Goal: Task Accomplishment & Management: Manage account settings

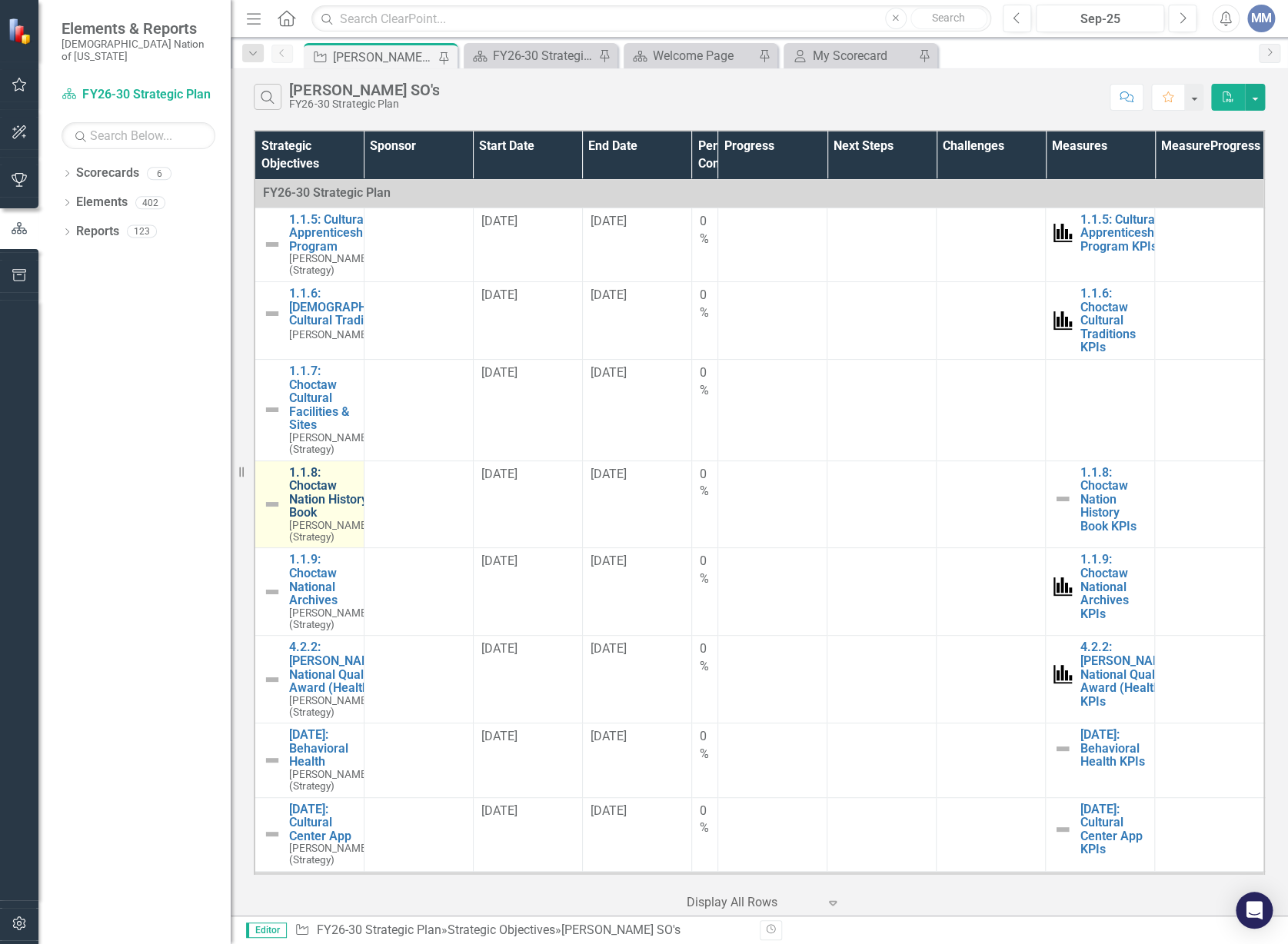
click at [321, 520] on link "1.1.8: Choctaw Nation History Book" at bounding box center [329, 493] width 80 height 54
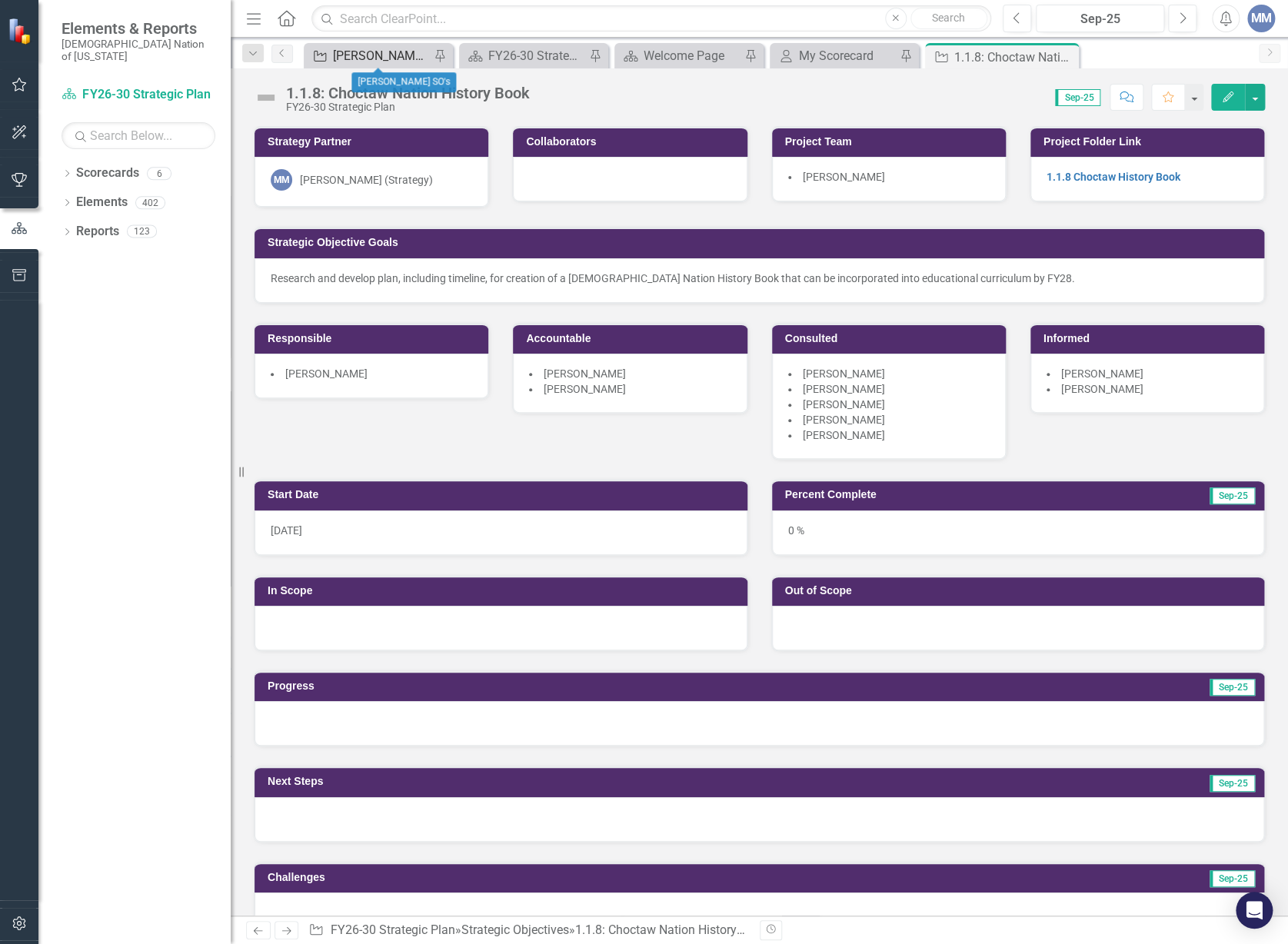
click at [349, 60] on div "[PERSON_NAME] SO's" at bounding box center [381, 55] width 97 height 19
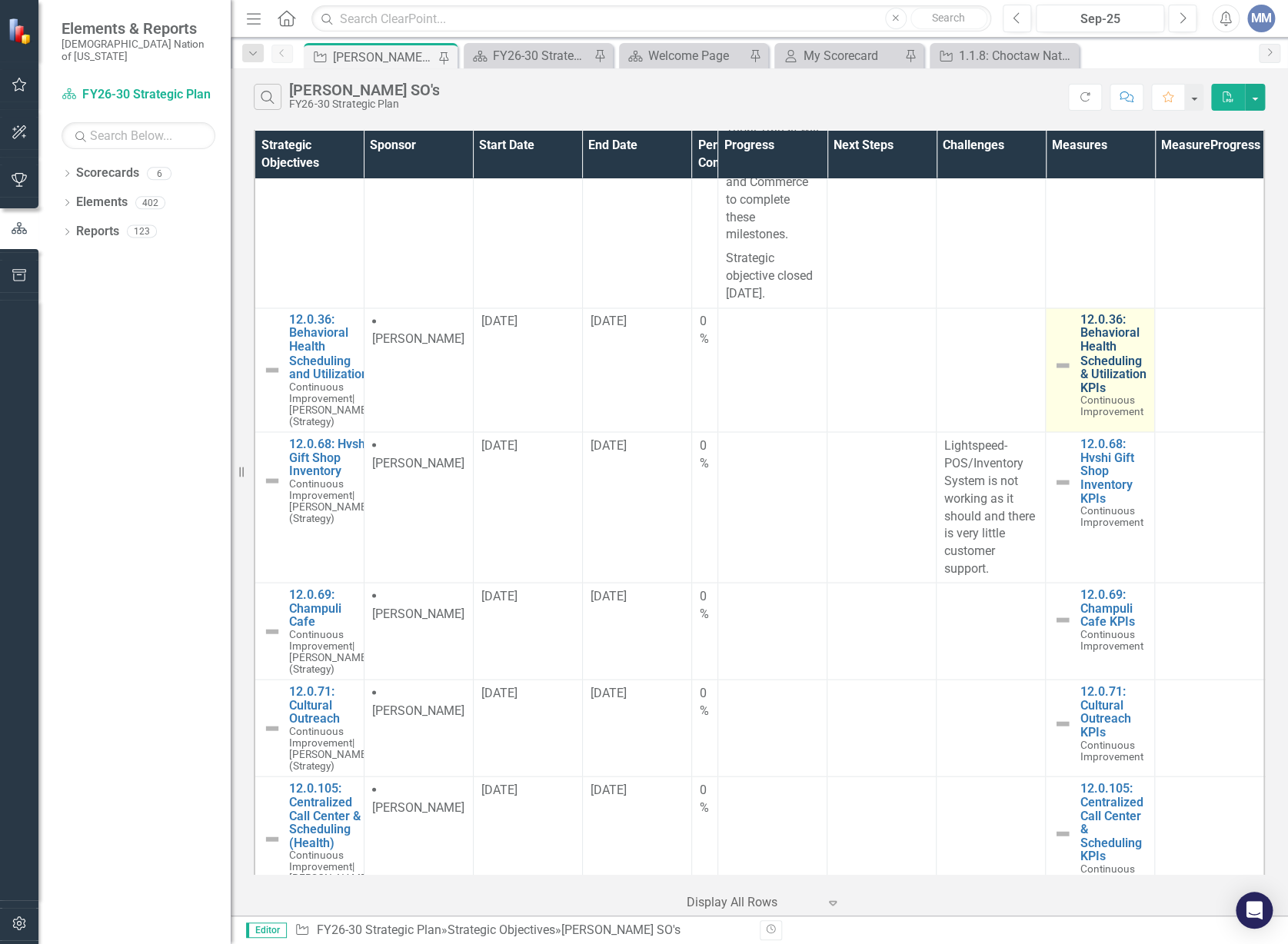
scroll to position [1257, 0]
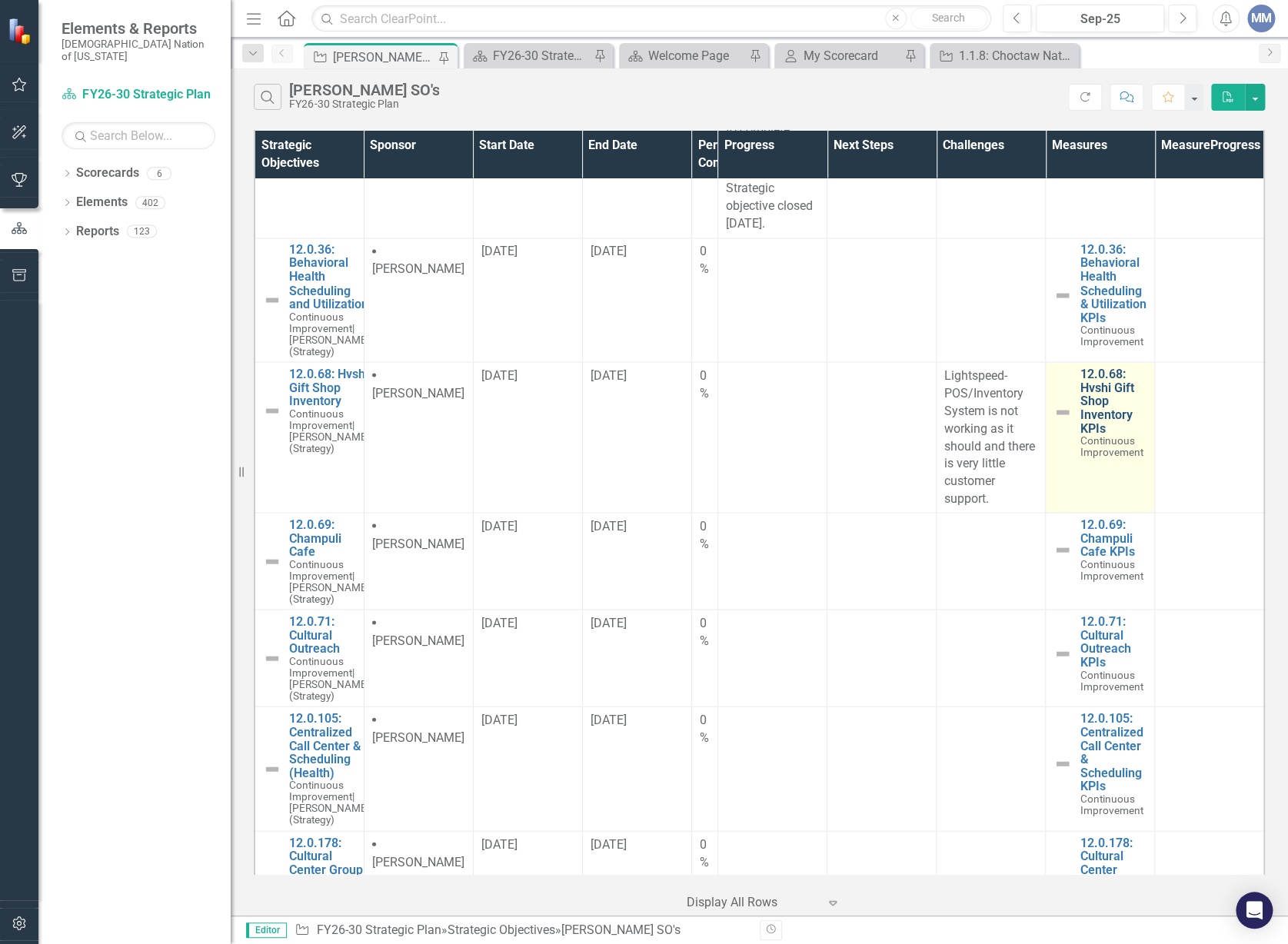
click at [1089, 435] on link "12.0.68: Hvshi Gift Shop Inventory KPIs" at bounding box center [1113, 400] width 67 height 67
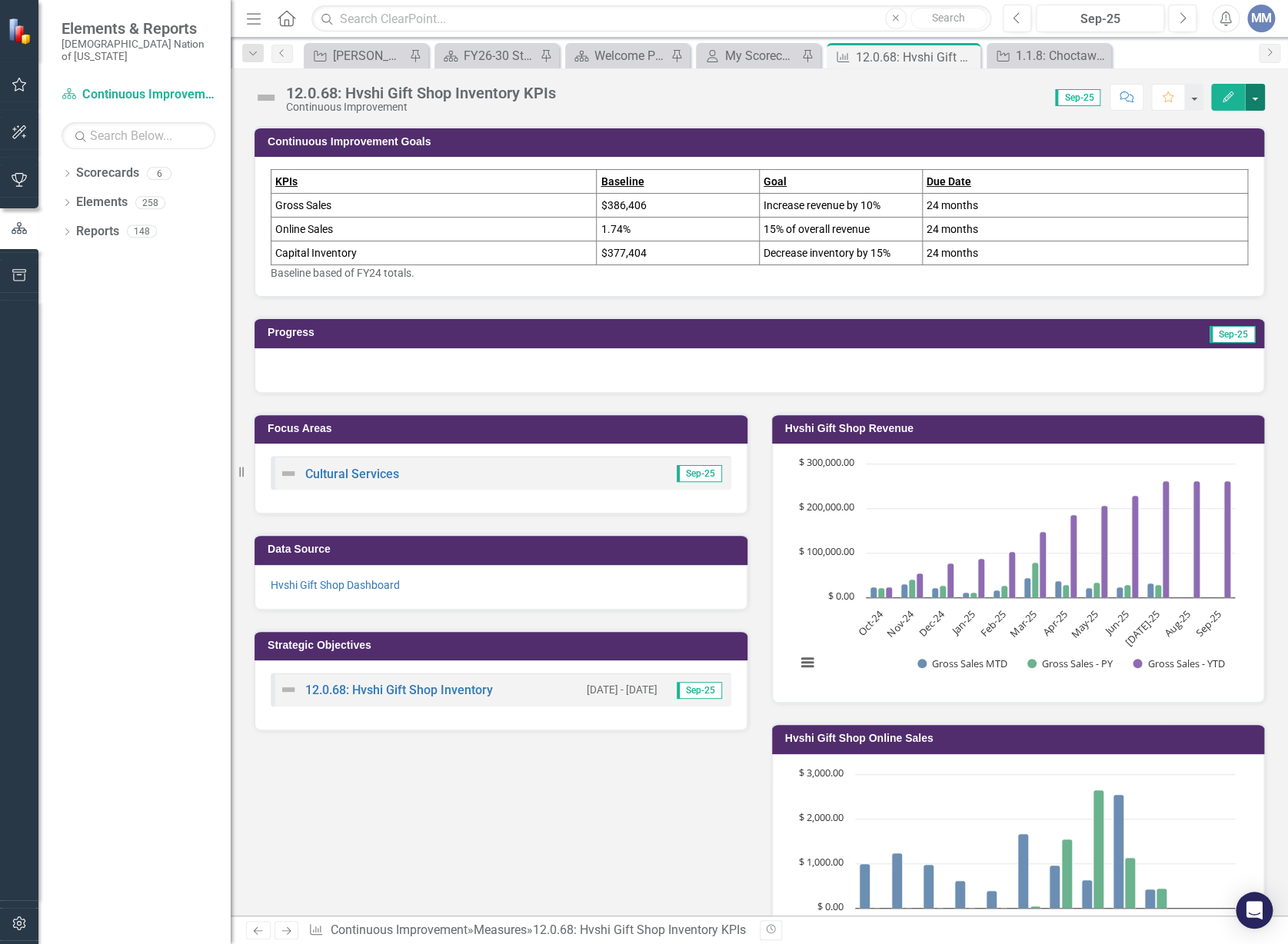
click at [1262, 97] on button "button" at bounding box center [1254, 97] width 20 height 27
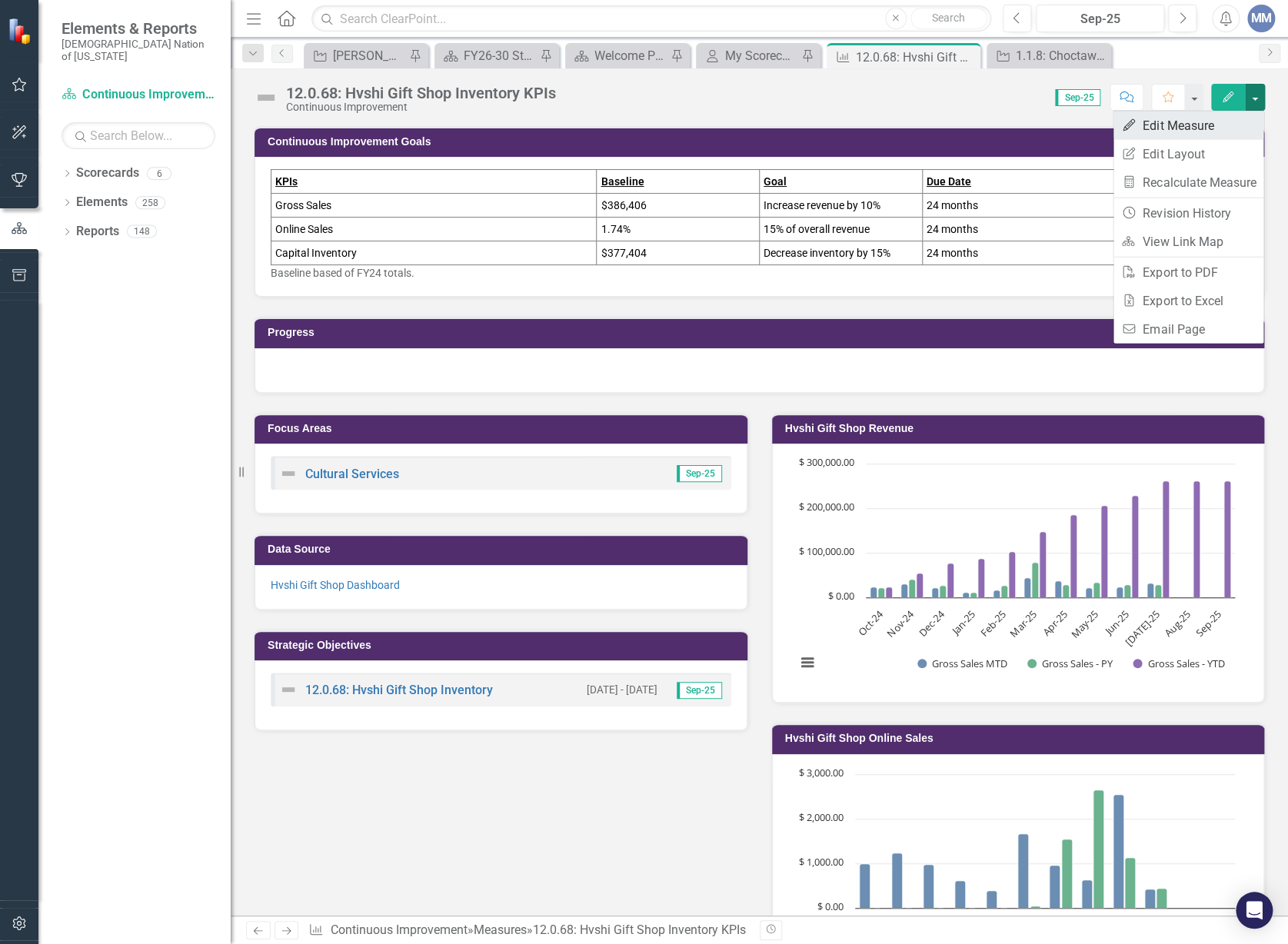
click at [1206, 116] on link "Edit Edit Measure" at bounding box center [1188, 125] width 150 height 29
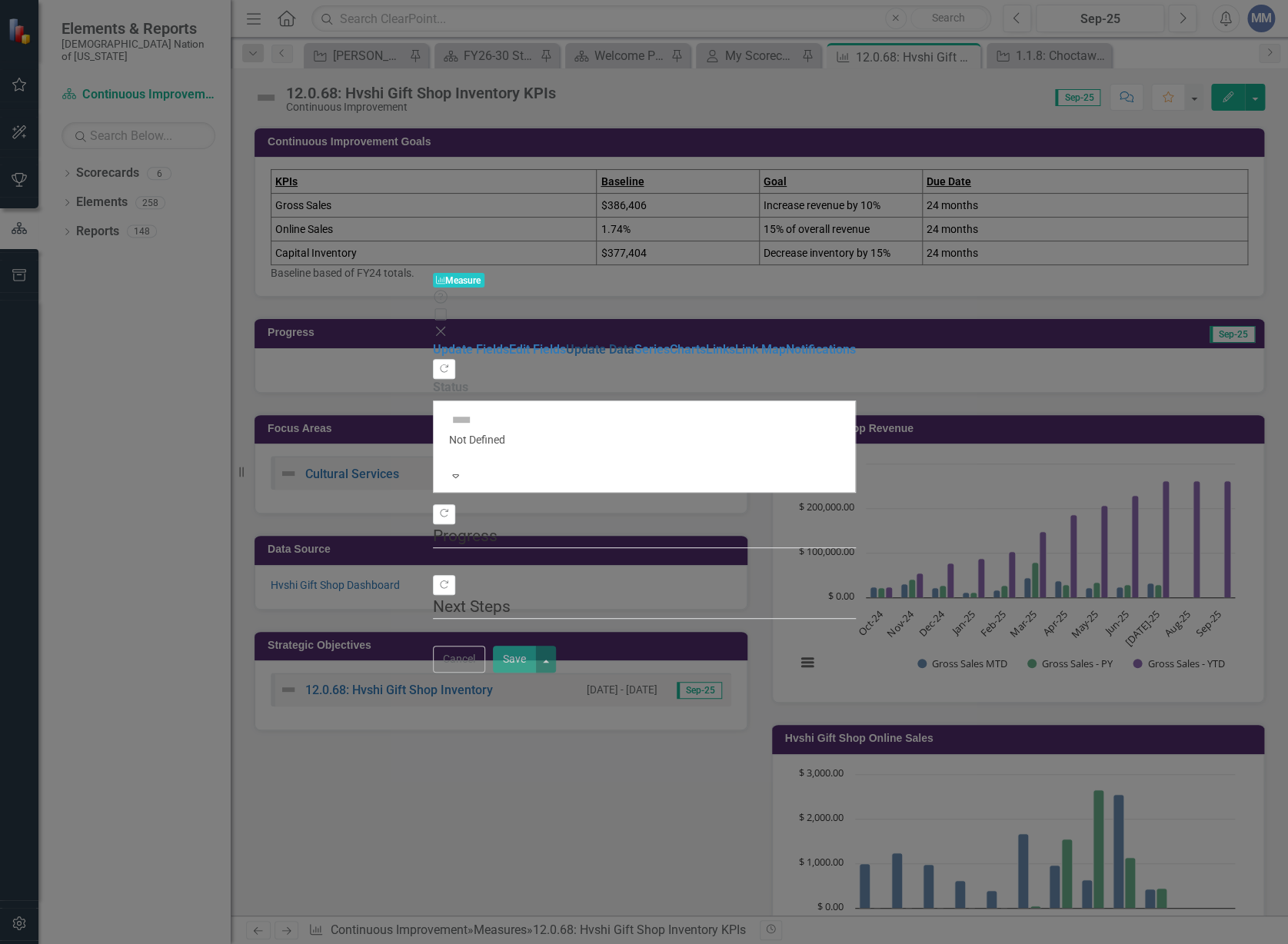
click at [566, 342] on link "Update Data" at bounding box center [600, 349] width 68 height 15
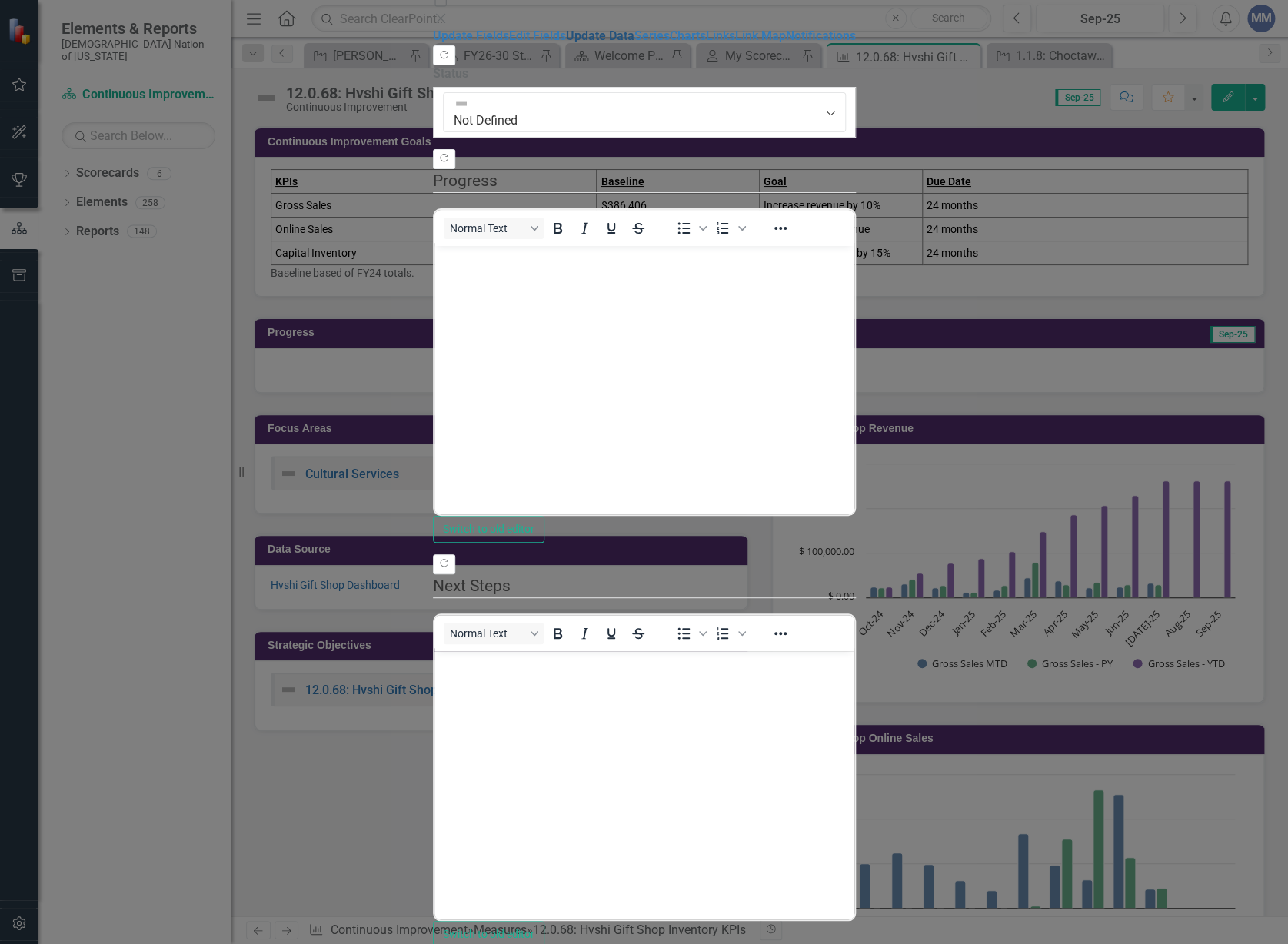
click at [566, 43] on link "Update Data" at bounding box center [600, 36] width 68 height 15
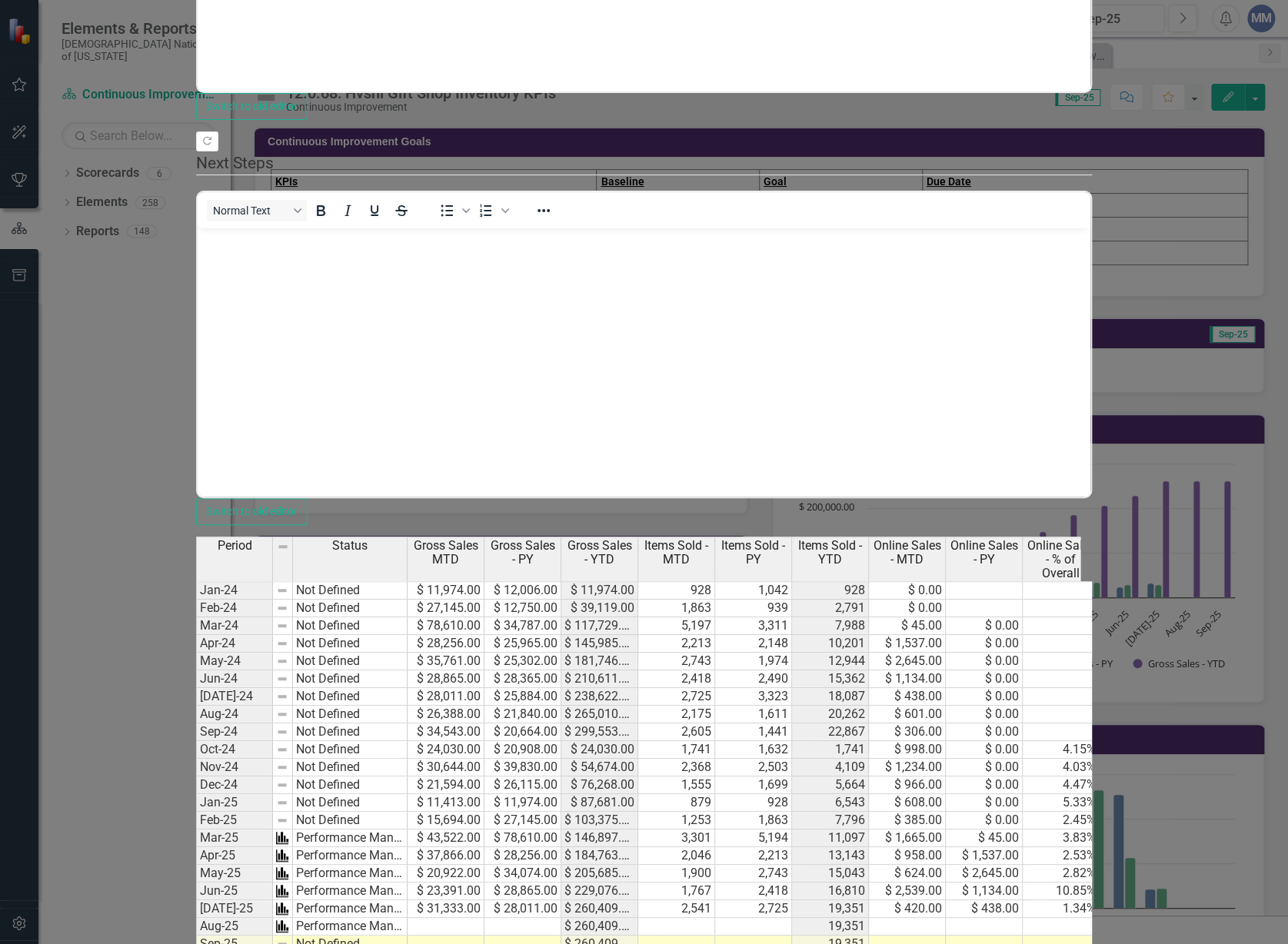
click at [484, 918] on td at bounding box center [446, 927] width 77 height 18
click at [484, 918] on textarea at bounding box center [445, 927] width 78 height 18
click at [561, 918] on td at bounding box center [523, 927] width 77 height 18
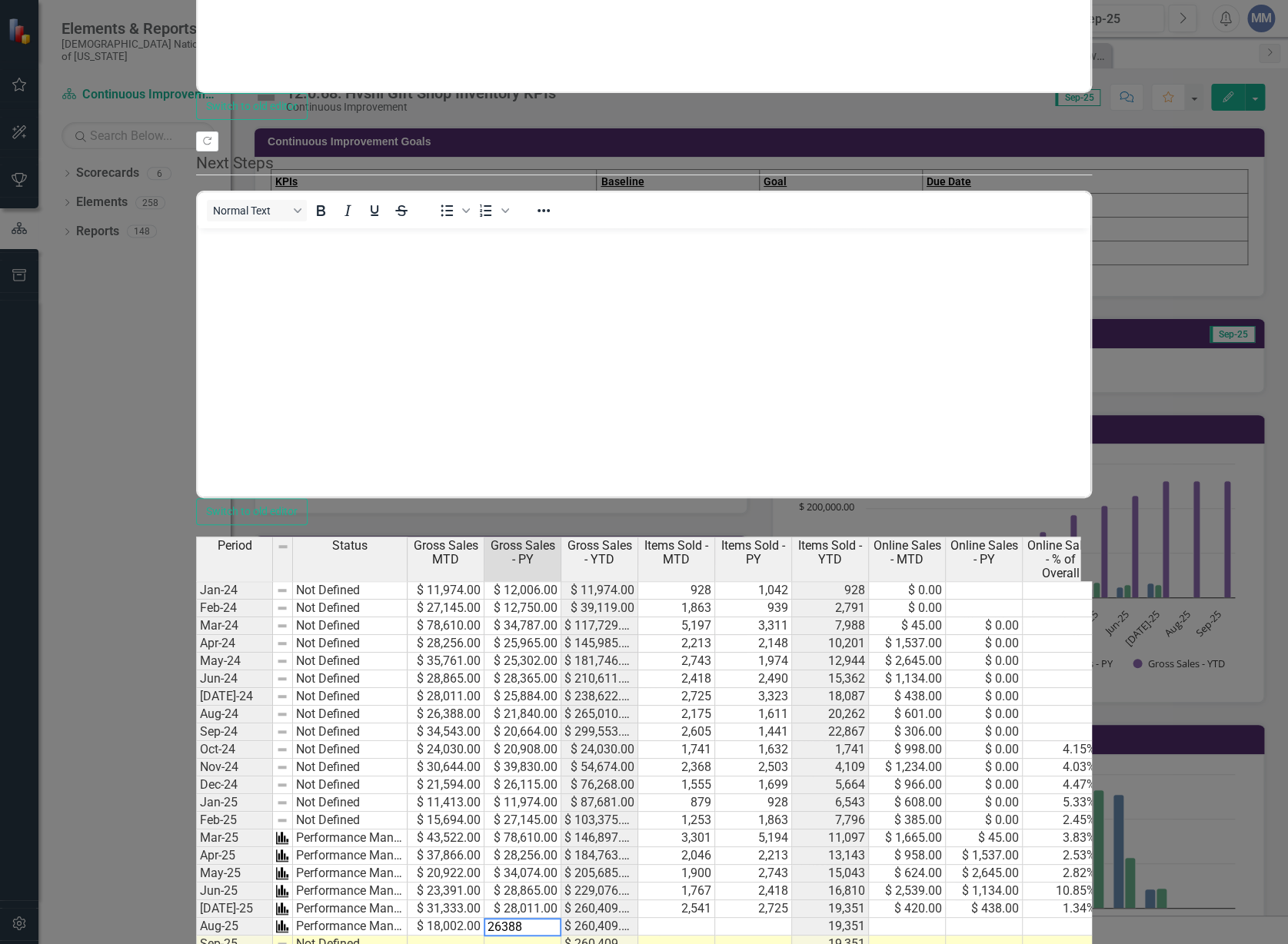
click at [715, 918] on td at bounding box center [677, 927] width 77 height 18
click at [792, 918] on td at bounding box center [754, 927] width 77 height 18
type textarea "2175"
click at [946, 918] on td at bounding box center [907, 927] width 77 height 18
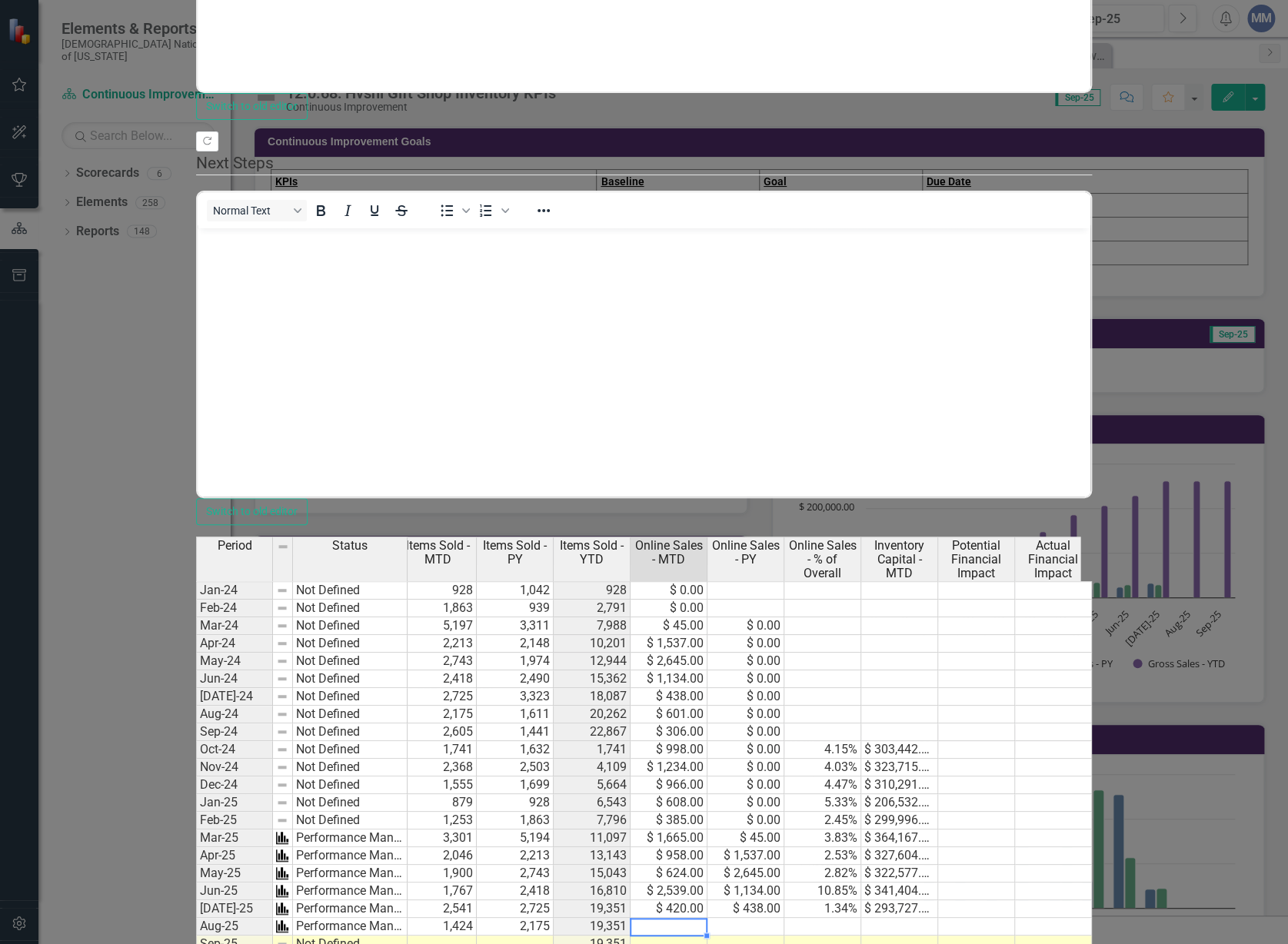
scroll to position [0, 249]
click at [707, 918] on td at bounding box center [669, 927] width 77 height 18
click at [784, 918] on td at bounding box center [746, 927] width 77 height 18
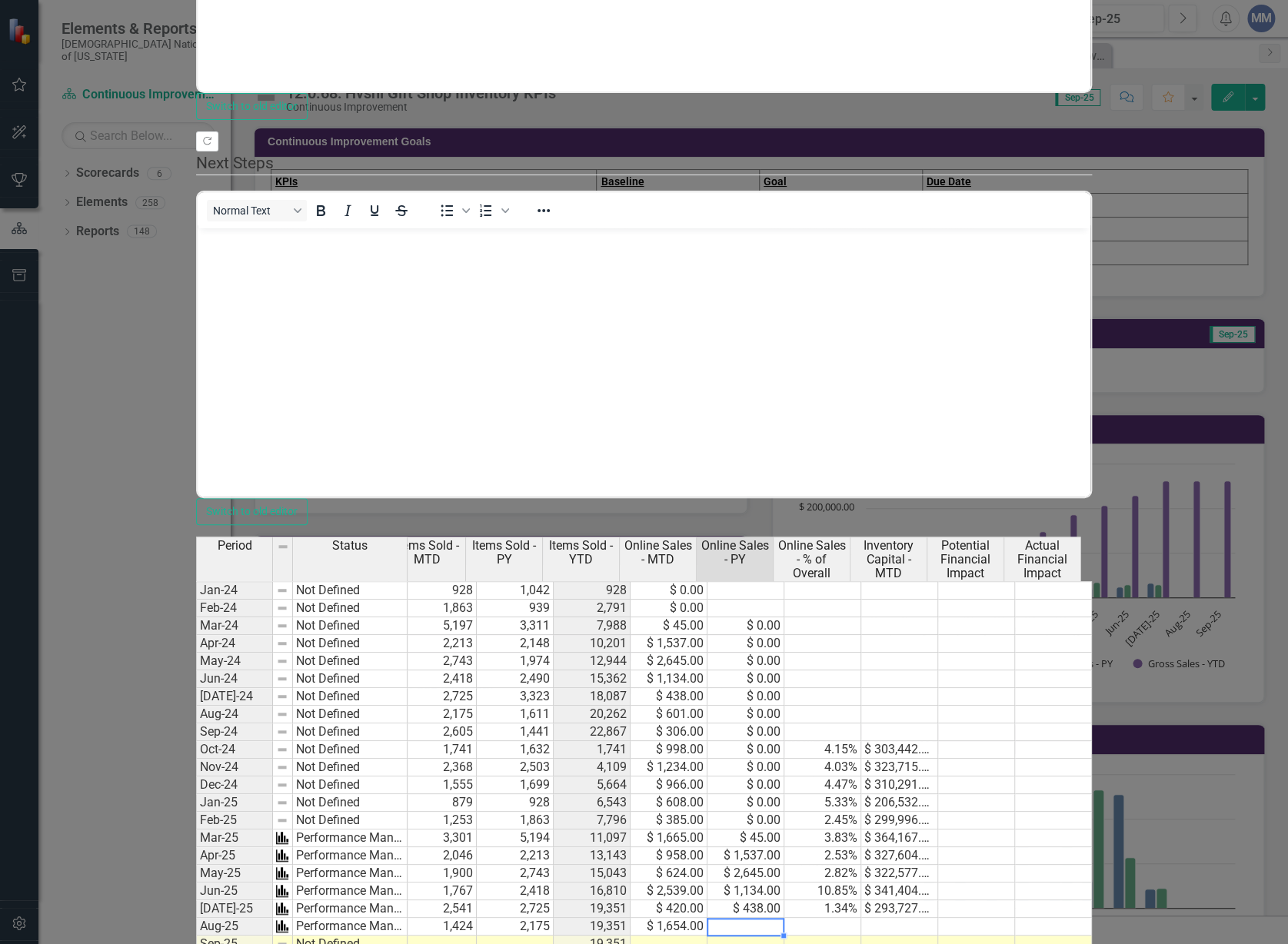
click at [784, 918] on td at bounding box center [746, 927] width 77 height 18
click at [861, 918] on td at bounding box center [823, 927] width 77 height 18
type textarea "9.19"
click at [938, 918] on td at bounding box center [900, 927] width 77 height 18
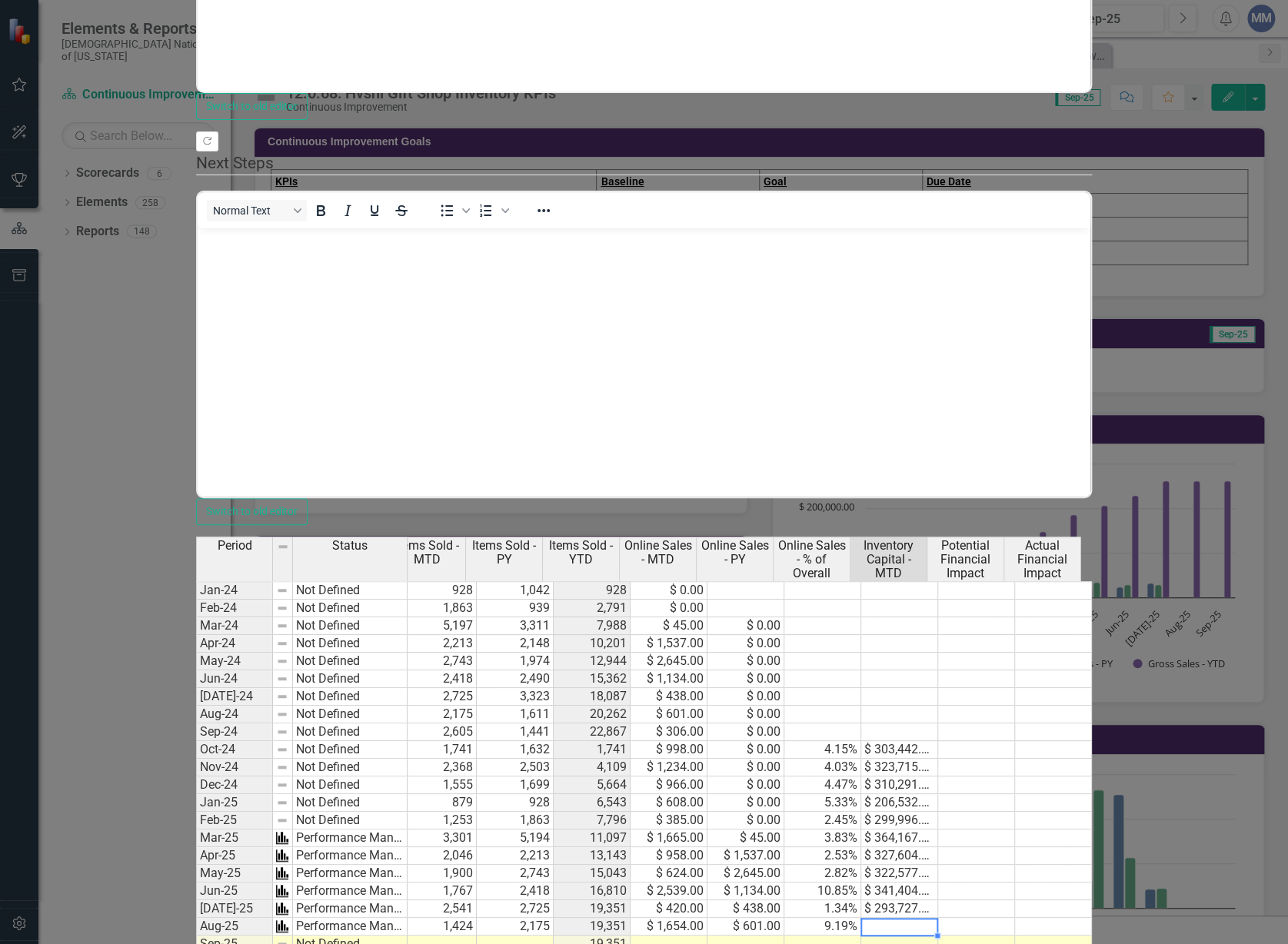
click at [938, 918] on td at bounding box center [900, 927] width 77 height 18
click at [926, 918] on textarea "9.19" at bounding box center [888, 927] width 78 height 18
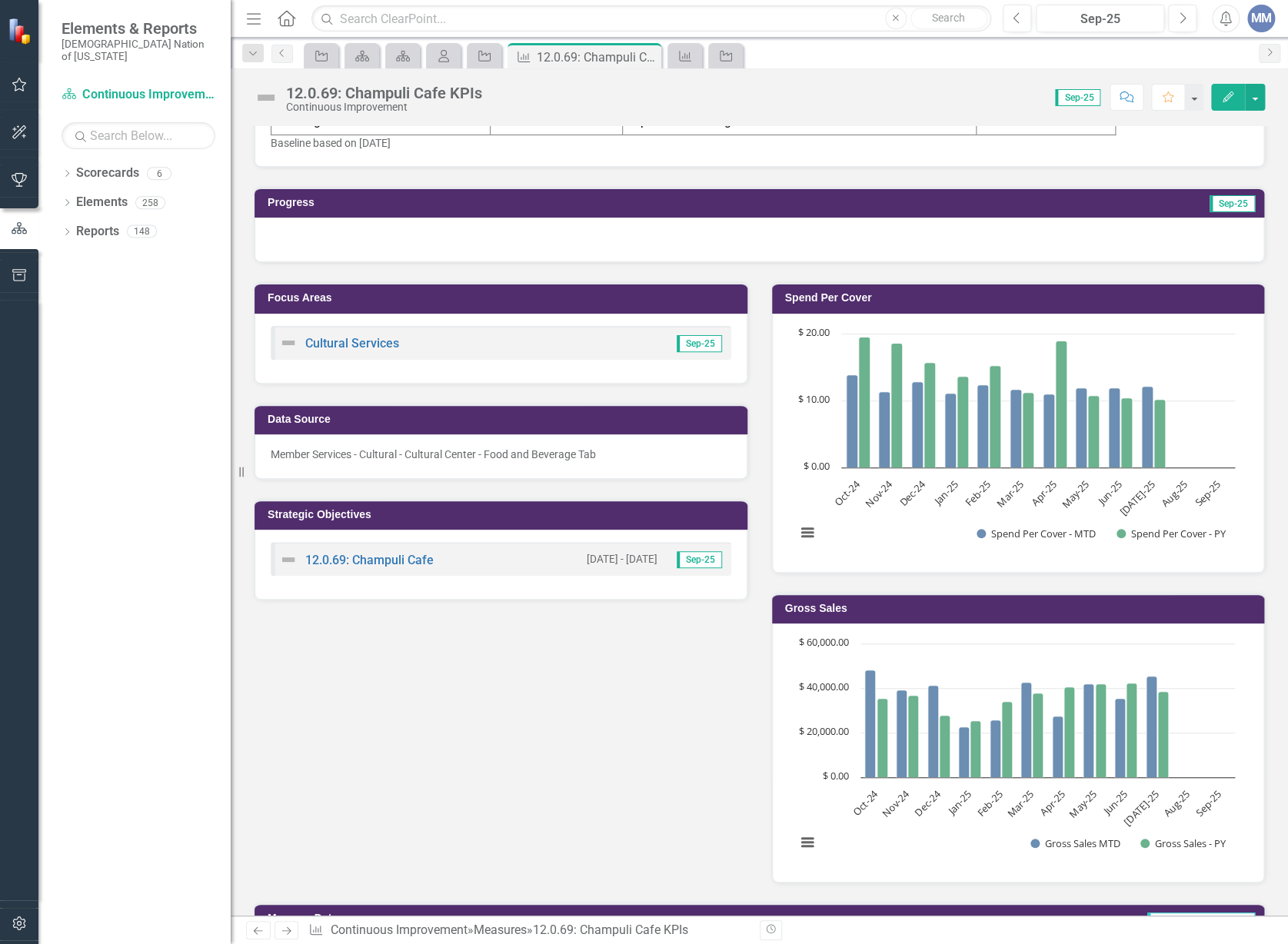
scroll to position [209, 0]
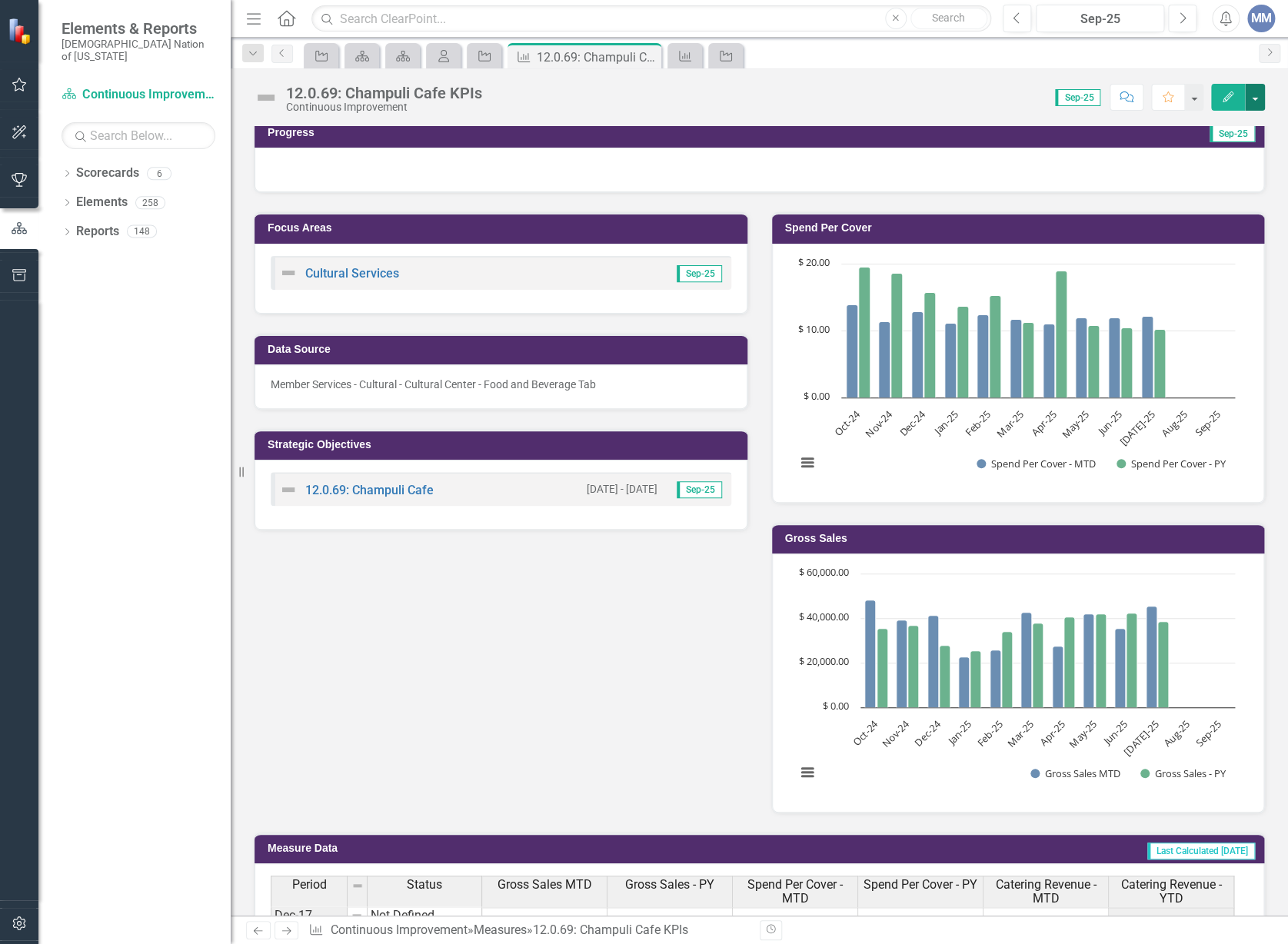
click at [1258, 93] on button "button" at bounding box center [1254, 97] width 20 height 27
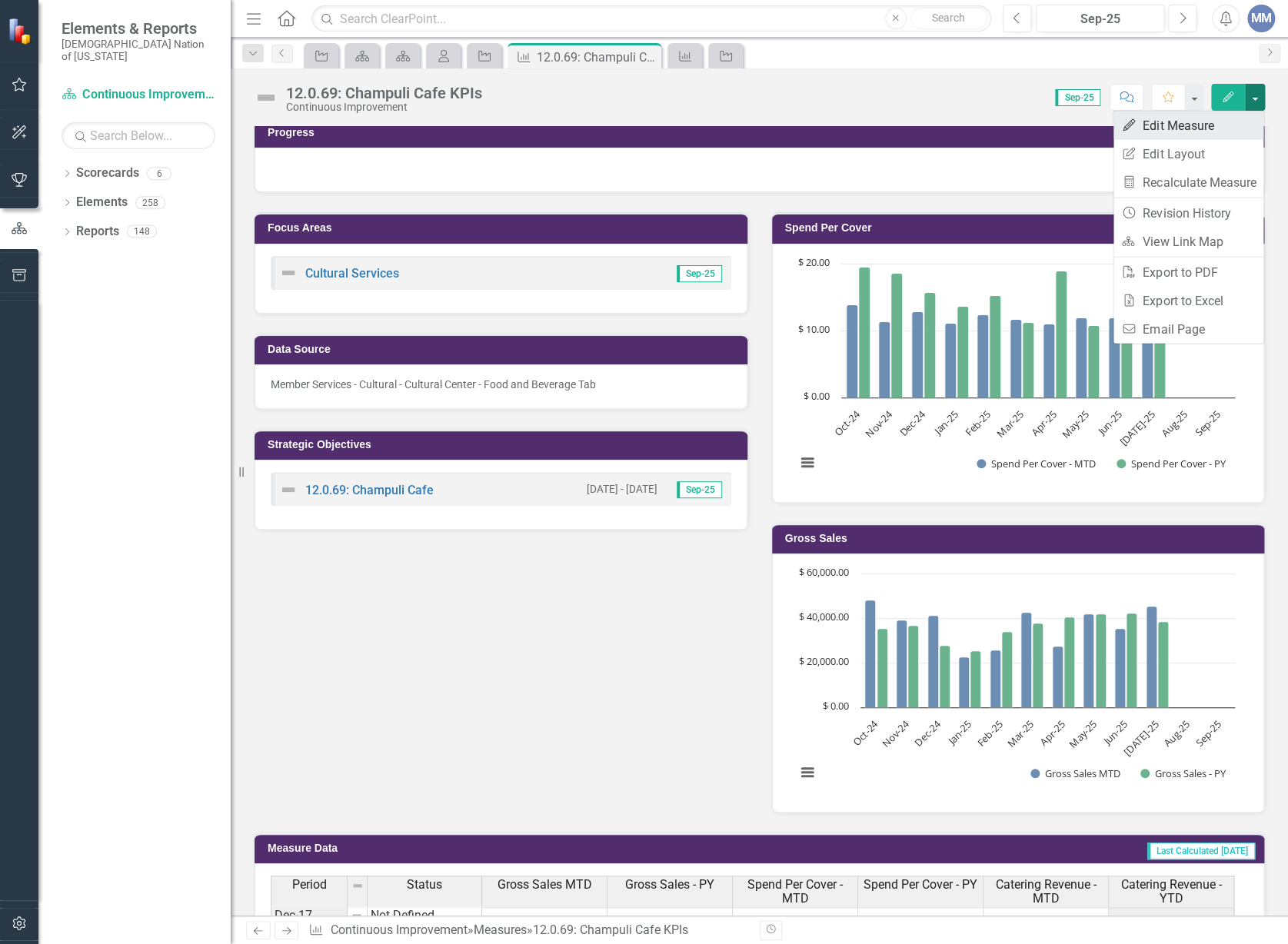
click at [1205, 120] on link "Edit Edit Measure" at bounding box center [1188, 125] width 150 height 29
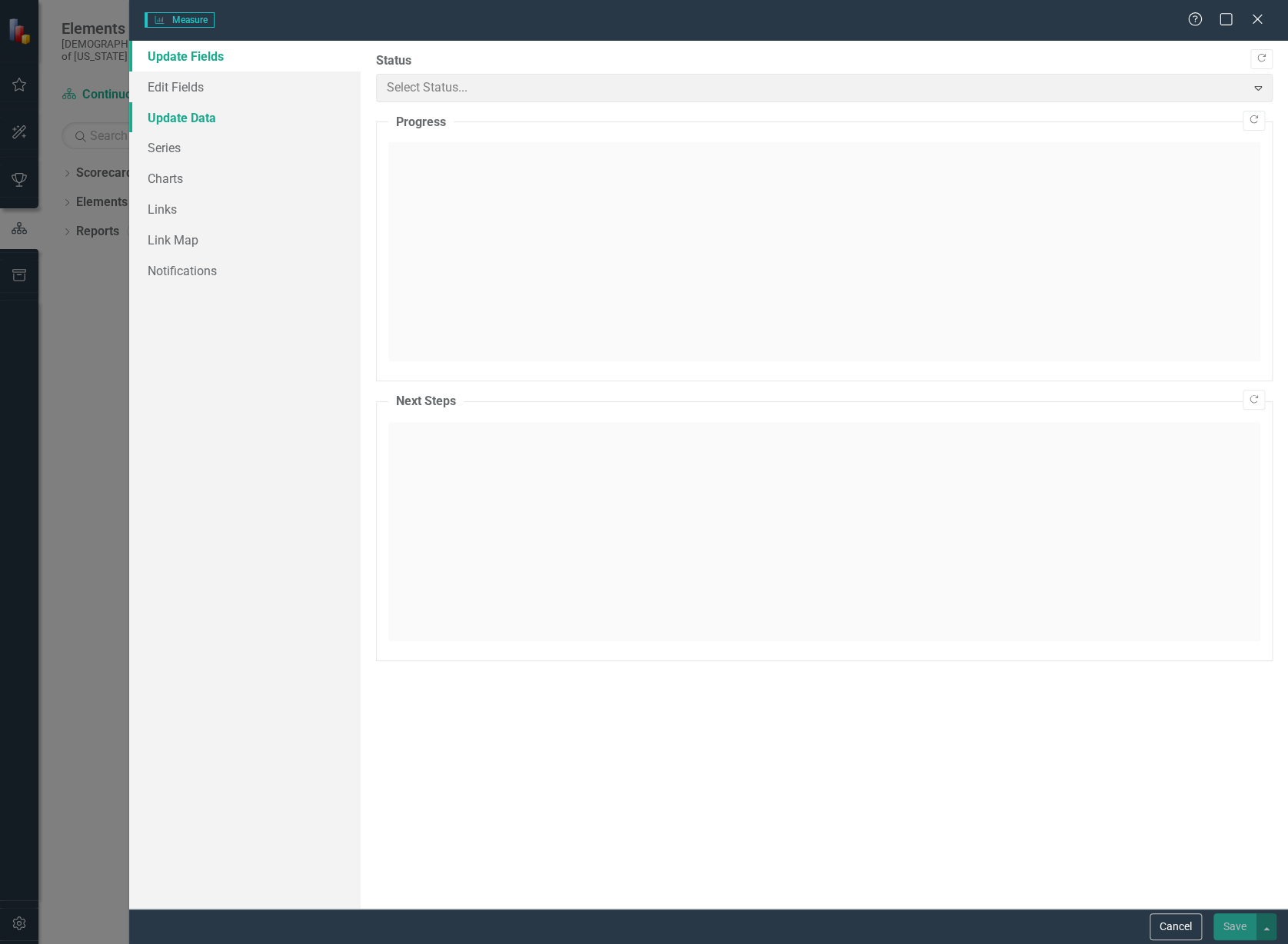
click at [172, 121] on link "Update Data" at bounding box center [244, 117] width 232 height 30
click at [171, 116] on link "Update Data" at bounding box center [244, 117] width 232 height 30
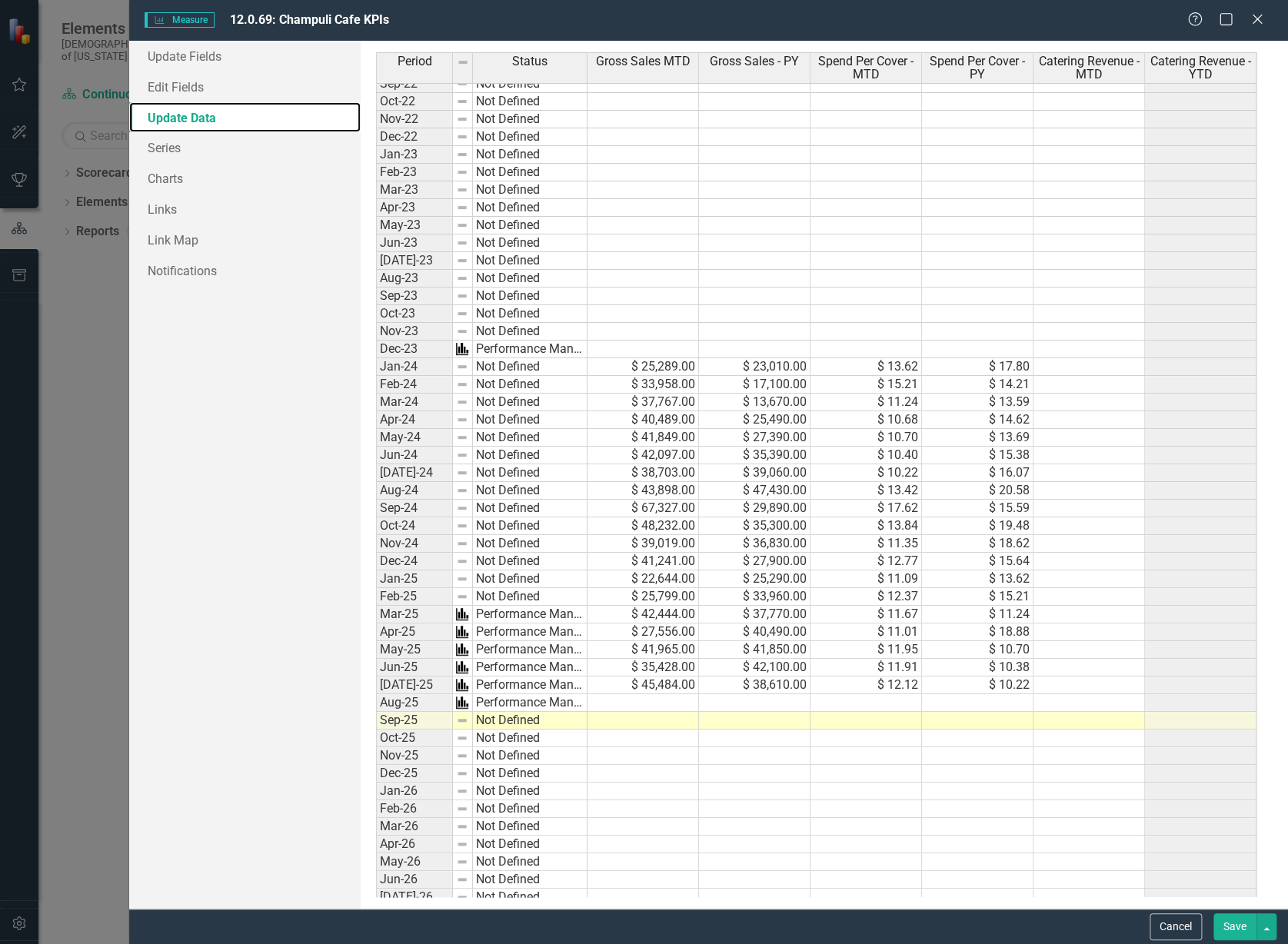
scroll to position [1047, 0]
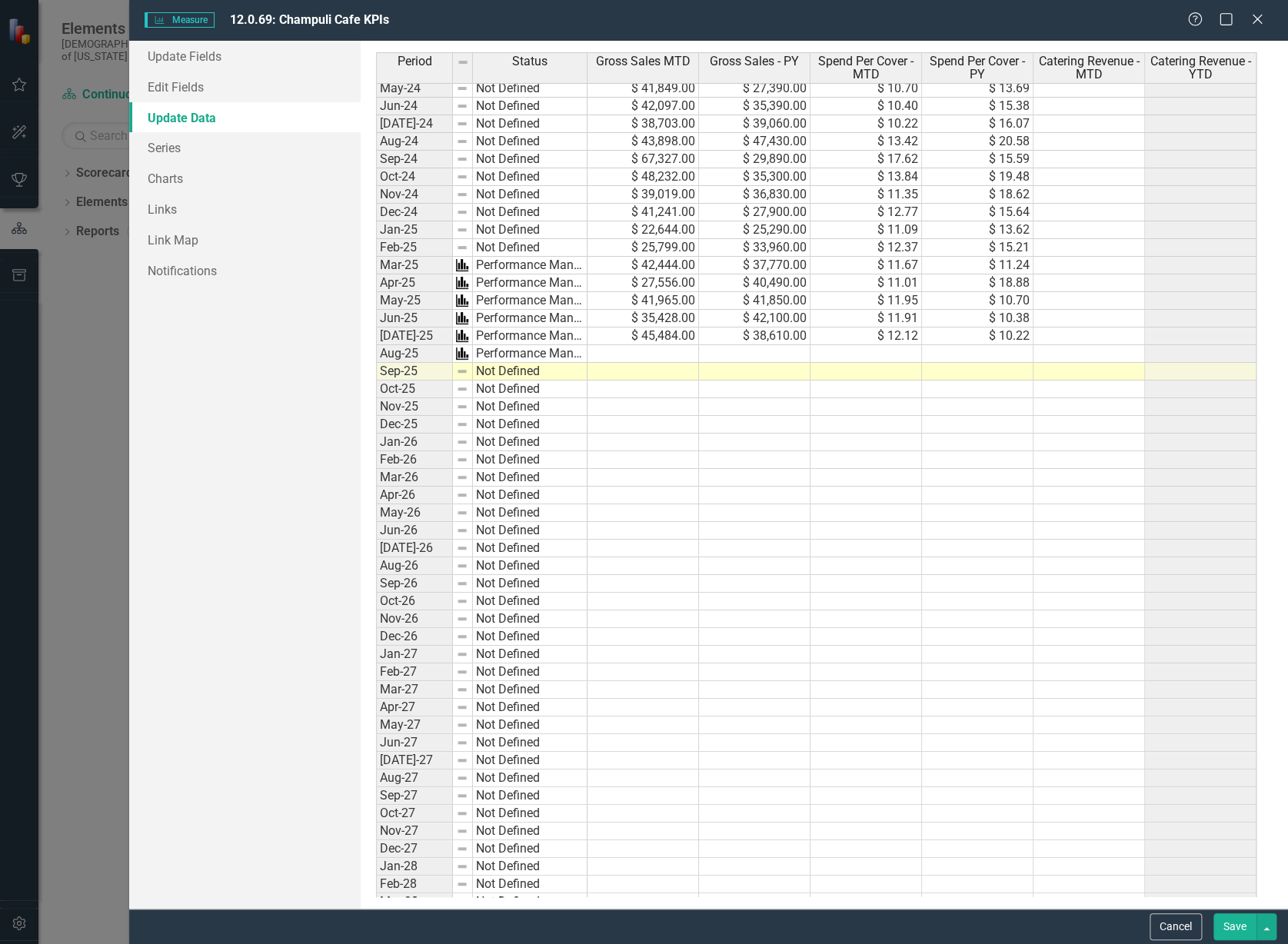
click at [607, 354] on td at bounding box center [643, 354] width 112 height 18
click at [619, 353] on textarea at bounding box center [642, 354] width 112 height 18
type textarea "33316"
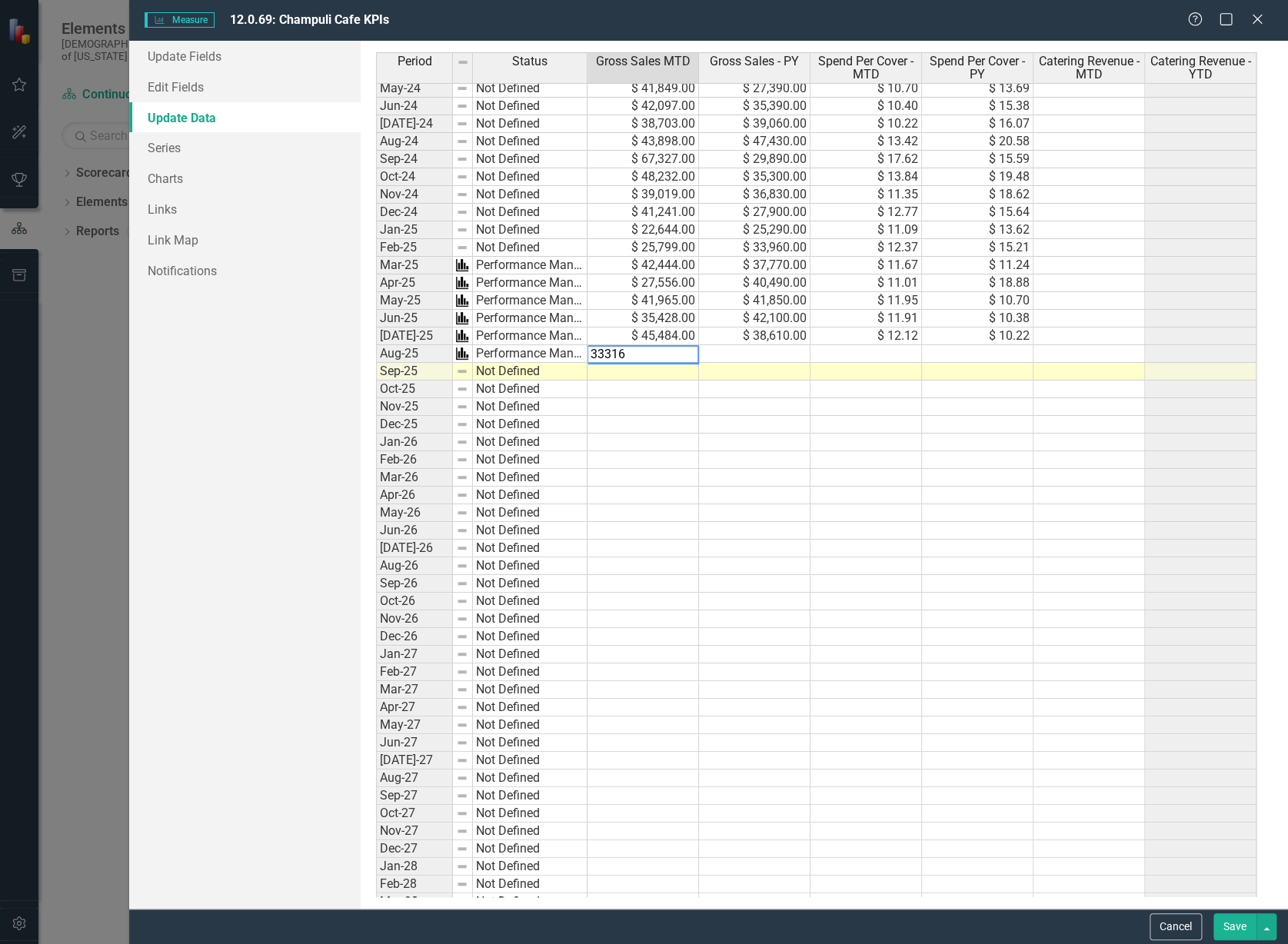
click at [781, 352] on td at bounding box center [755, 354] width 112 height 18
click at [778, 337] on td "$ 38,610.00" at bounding box center [755, 336] width 112 height 18
click at [780, 332] on td "$ 38,610.00" at bounding box center [755, 336] width 112 height 18
type textarea "38703"
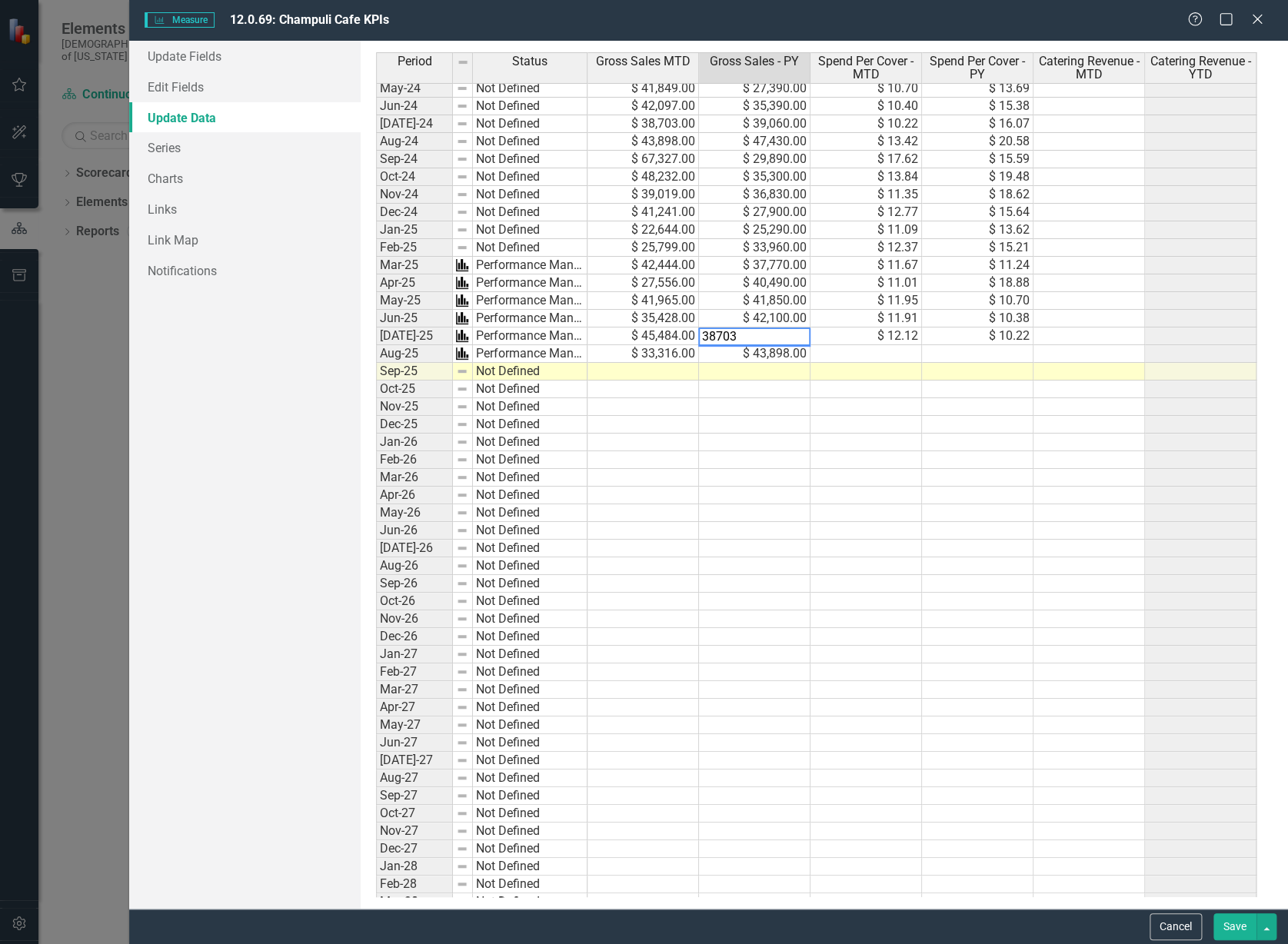
click at [857, 353] on td at bounding box center [866, 354] width 112 height 18
type textarea "12."
drag, startPoint x: 874, startPoint y: 377, endPoint x: 669, endPoint y: 348, distance: 207.0
click at [669, 348] on div "Period Status Gross Sales MTD Gross Sales - PY Spend Per Cover - MTD Spend Per …" at bounding box center [824, 475] width 896 height 845
type textarea "1"
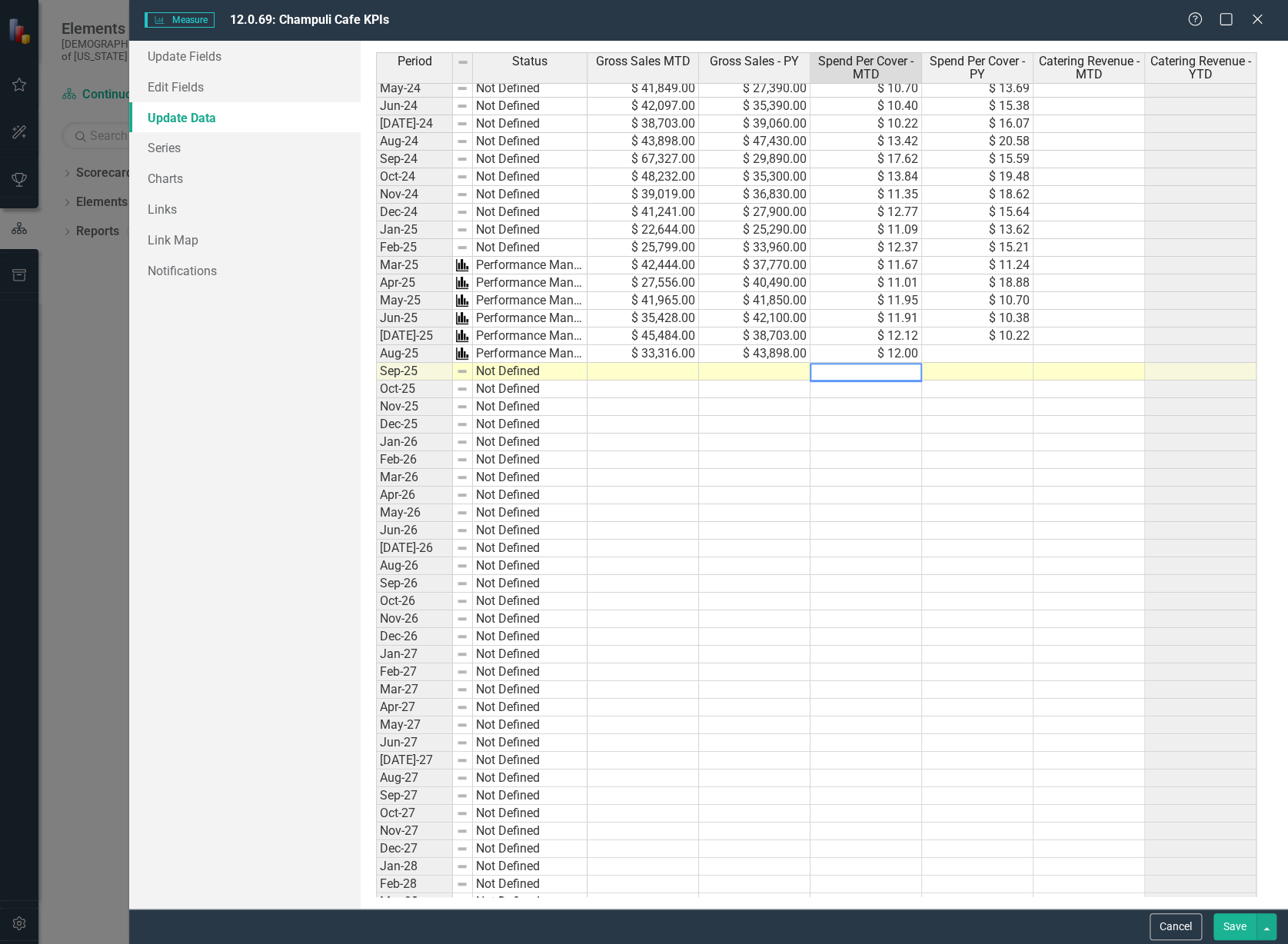
click at [917, 352] on td "$ 12.00" at bounding box center [866, 354] width 112 height 18
type textarea "12.10"
click at [954, 353] on td at bounding box center [978, 354] width 112 height 18
click at [966, 351] on td at bounding box center [978, 354] width 112 height 18
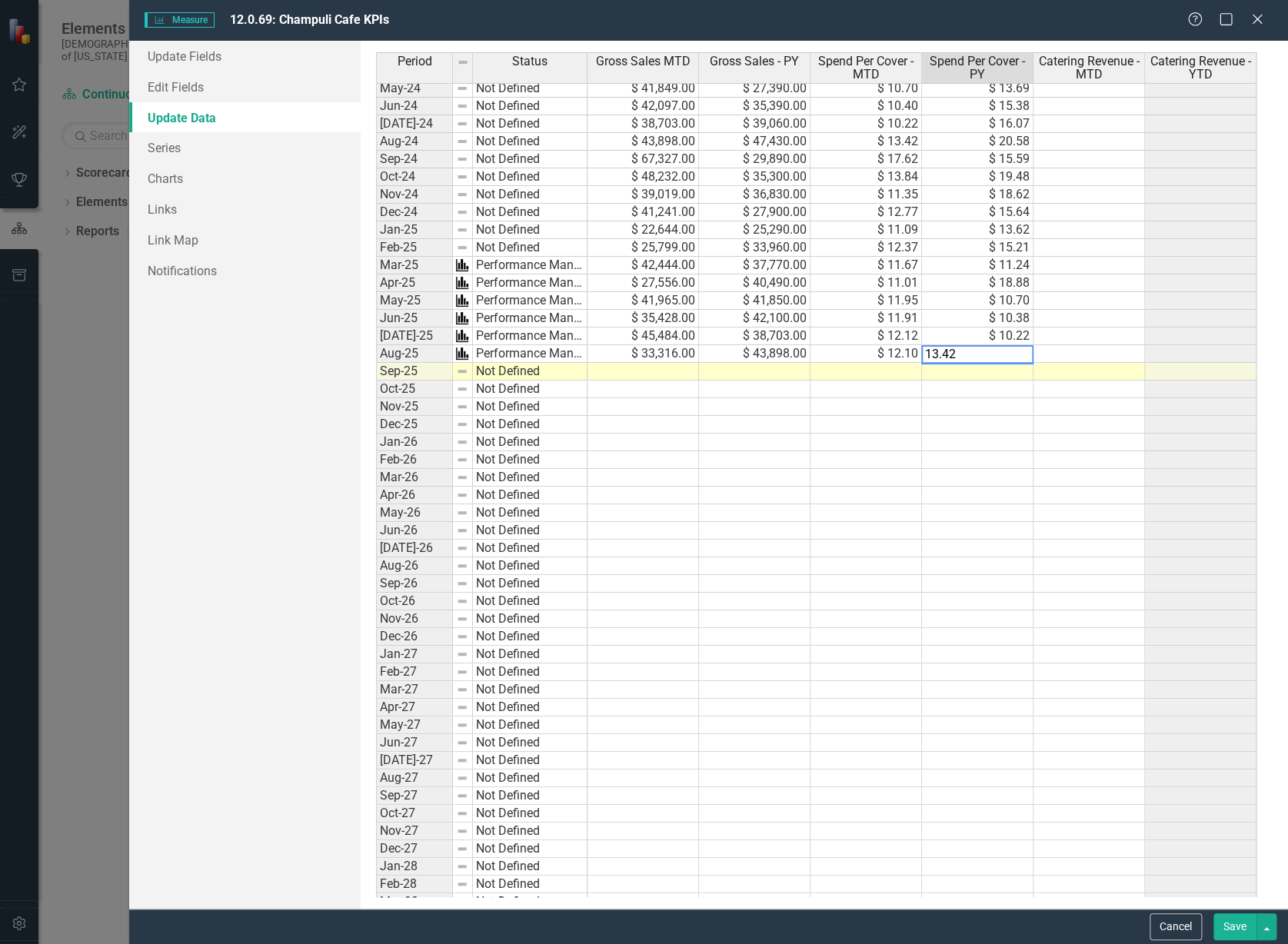
type textarea "13.42"
click at [1043, 352] on td at bounding box center [1089, 354] width 112 height 18
click at [1231, 925] on button "Save" at bounding box center [1235, 926] width 43 height 27
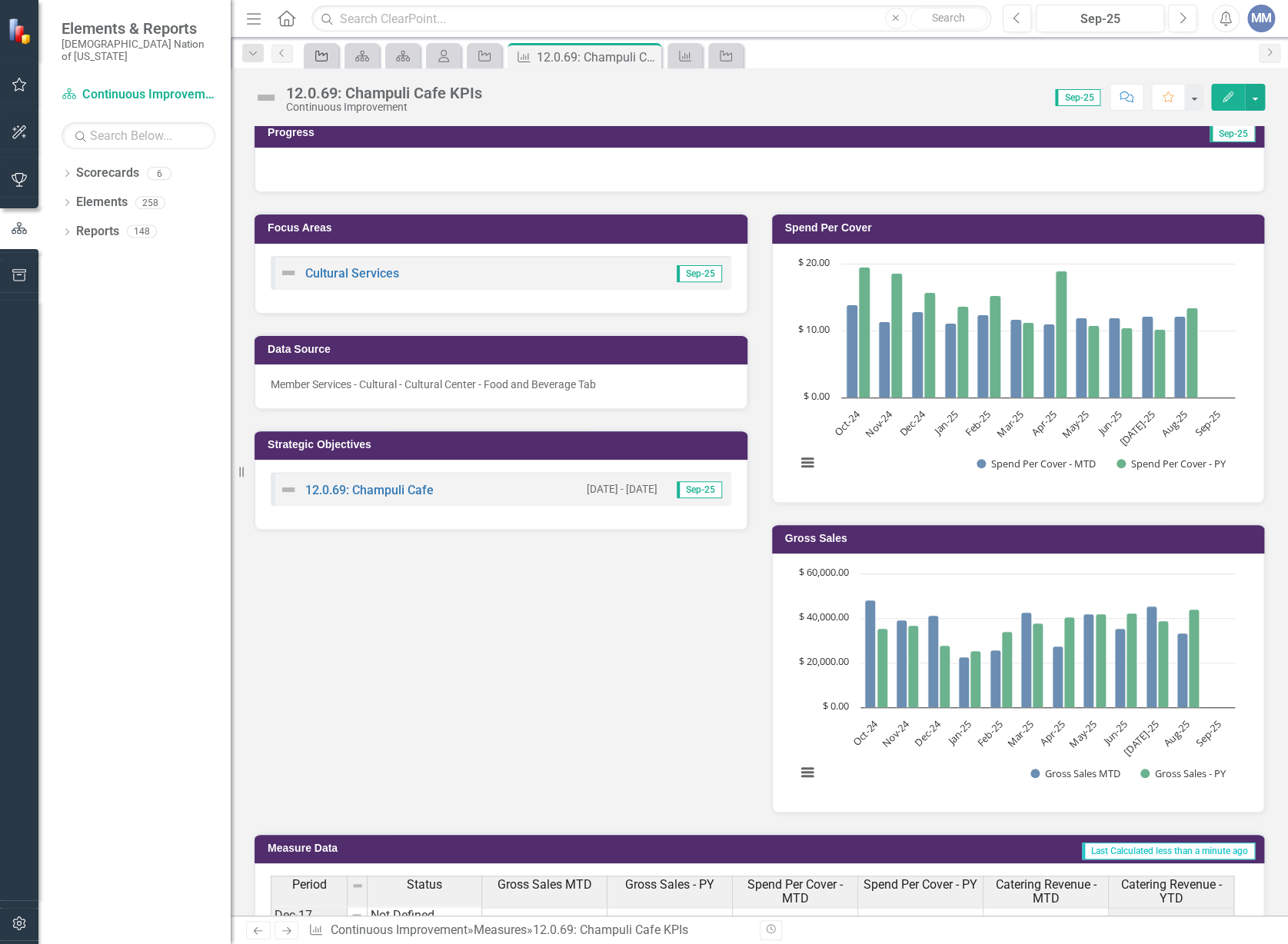
click at [323, 52] on icon "Strategic Objective" at bounding box center [321, 56] width 16 height 12
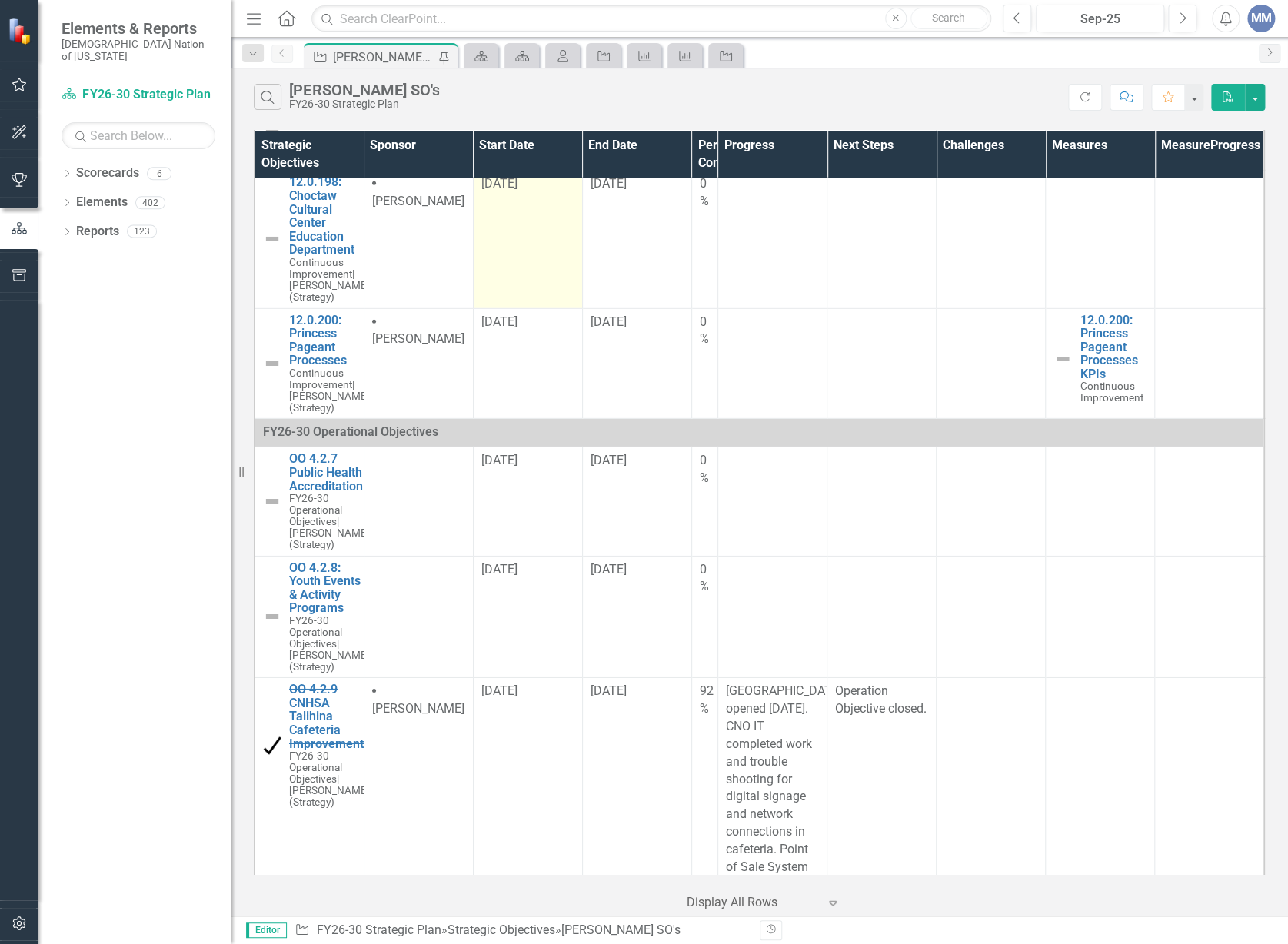
scroll to position [1999, 0]
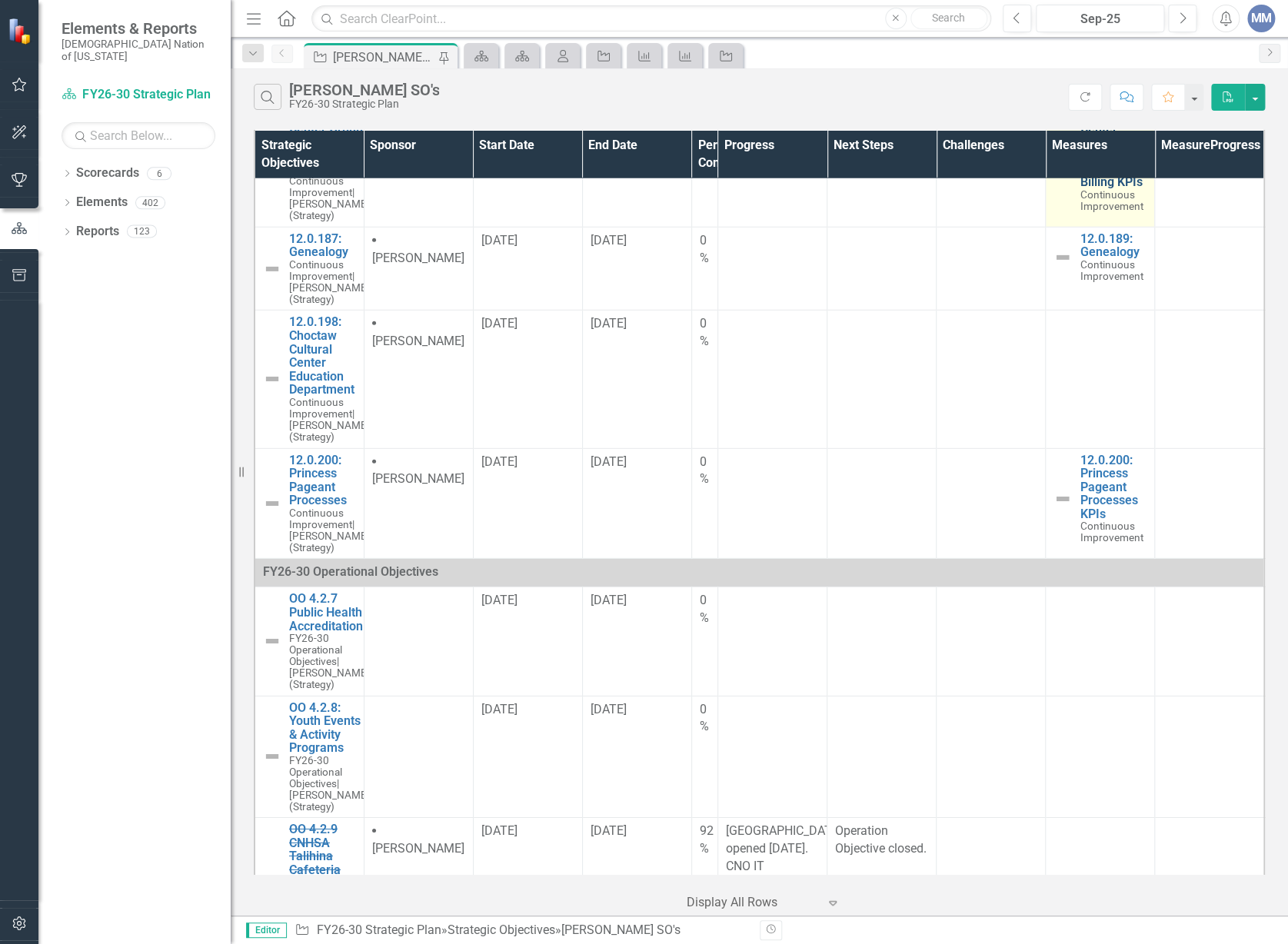
click at [1084, 189] on link "12.0.178: Cultural Center Group Event Planning & Billing KPIs" at bounding box center [1113, 141] width 67 height 94
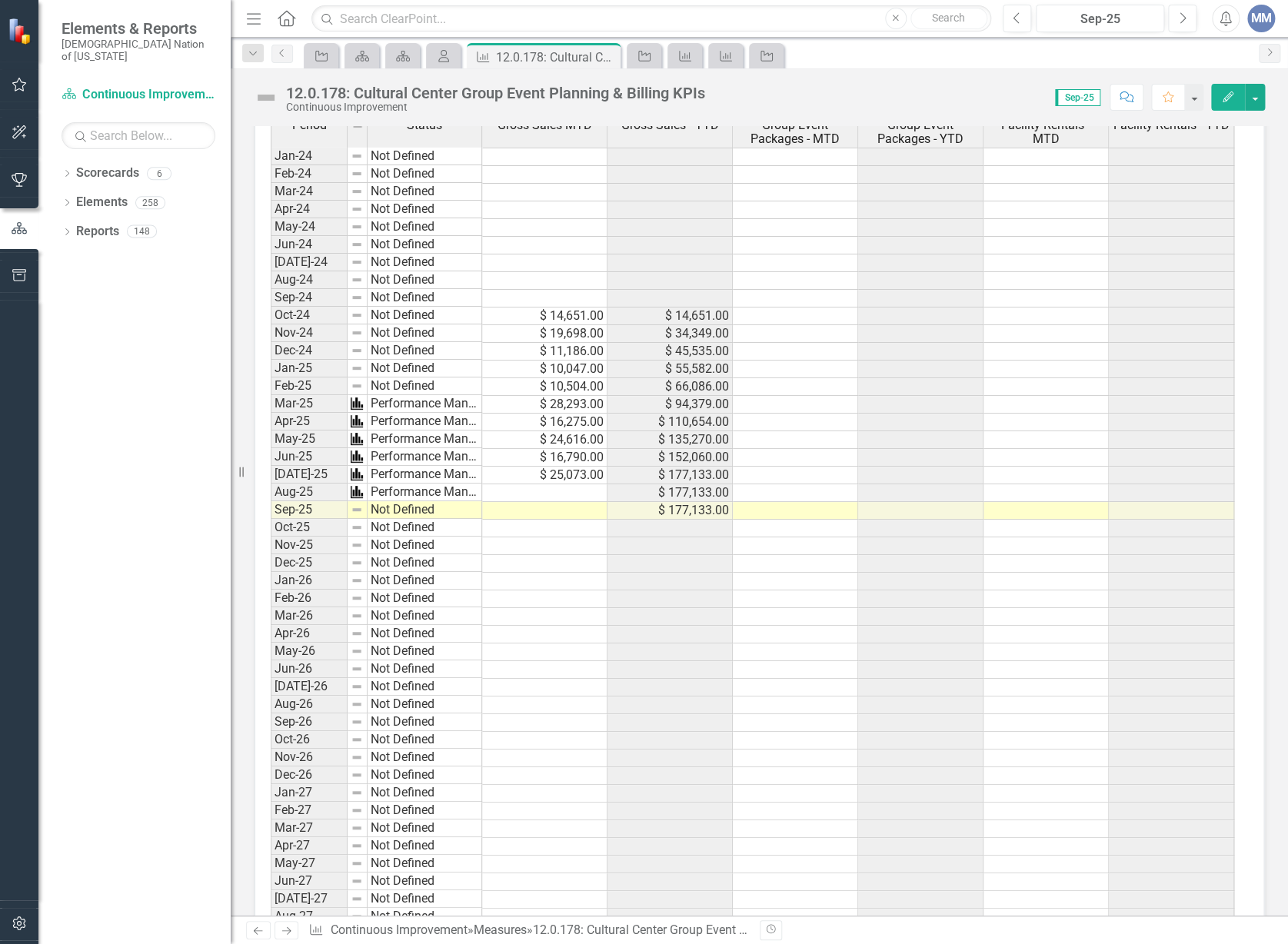
scroll to position [629, 0]
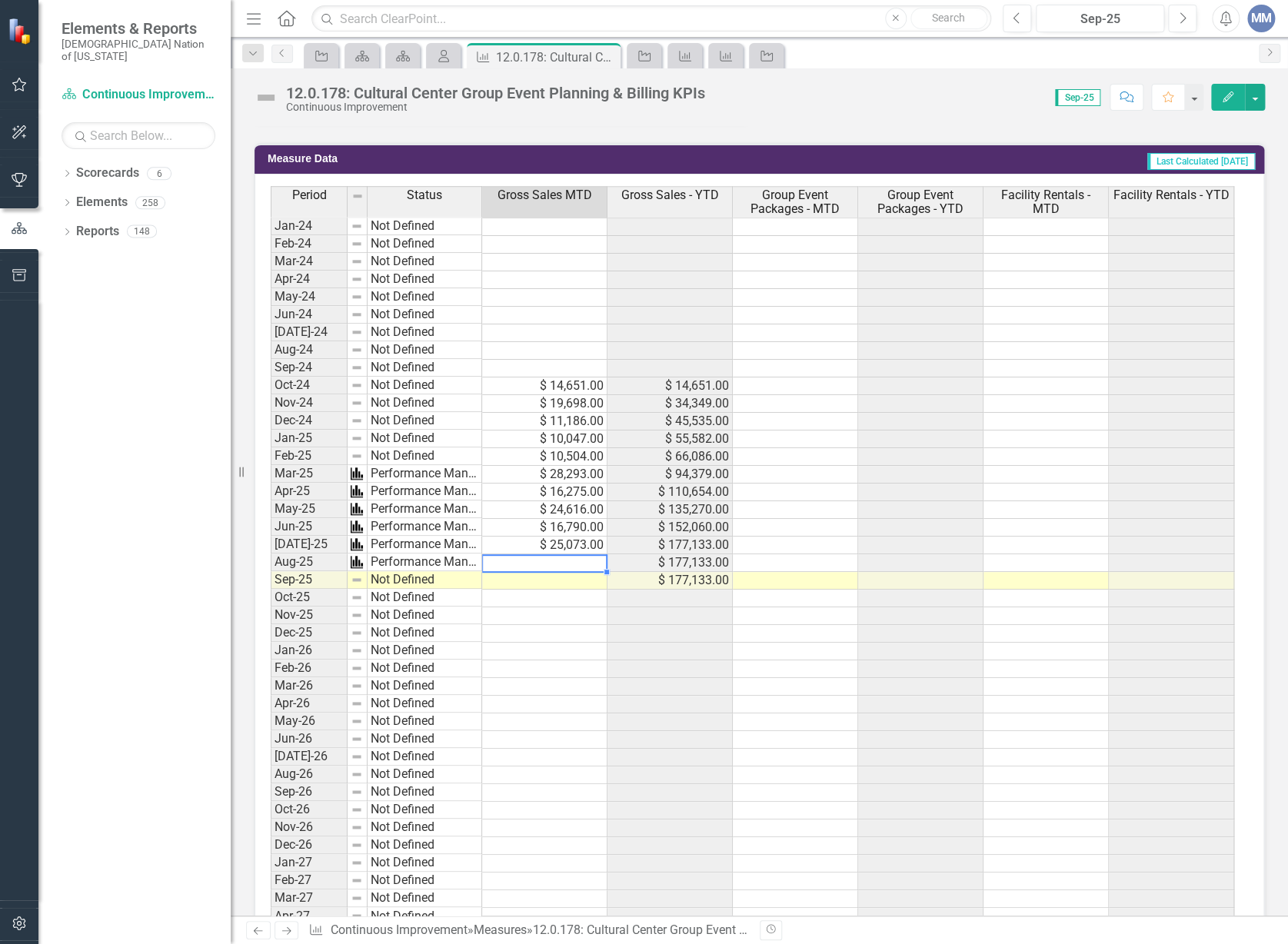
click at [508, 556] on td at bounding box center [545, 563] width 126 height 18
click at [561, 557] on td at bounding box center [545, 563] width 126 height 18
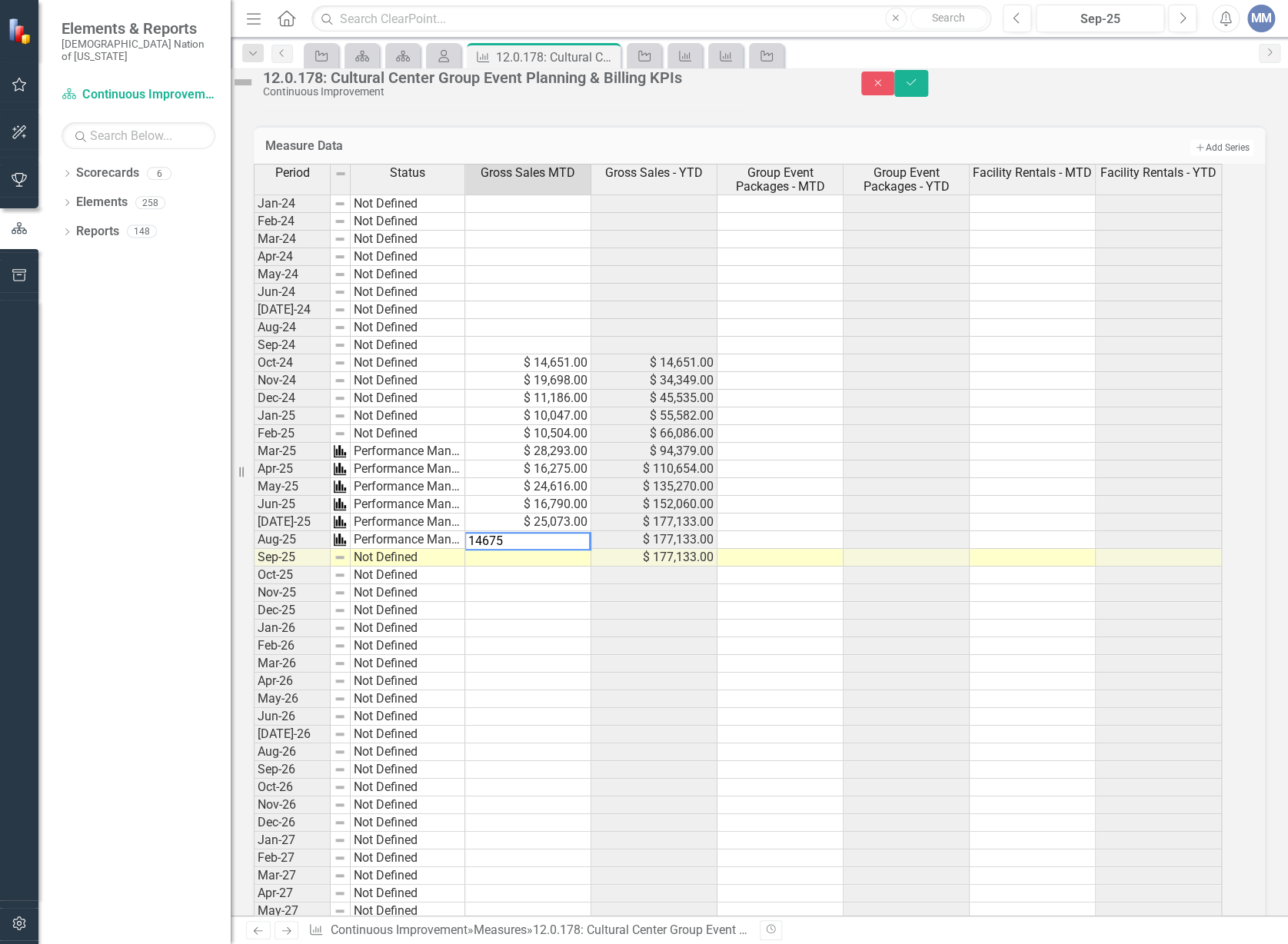
type textarea "14675"
click at [545, 602] on td at bounding box center [528, 593] width 126 height 18
click at [918, 88] on icon "Save" at bounding box center [911, 82] width 14 height 11
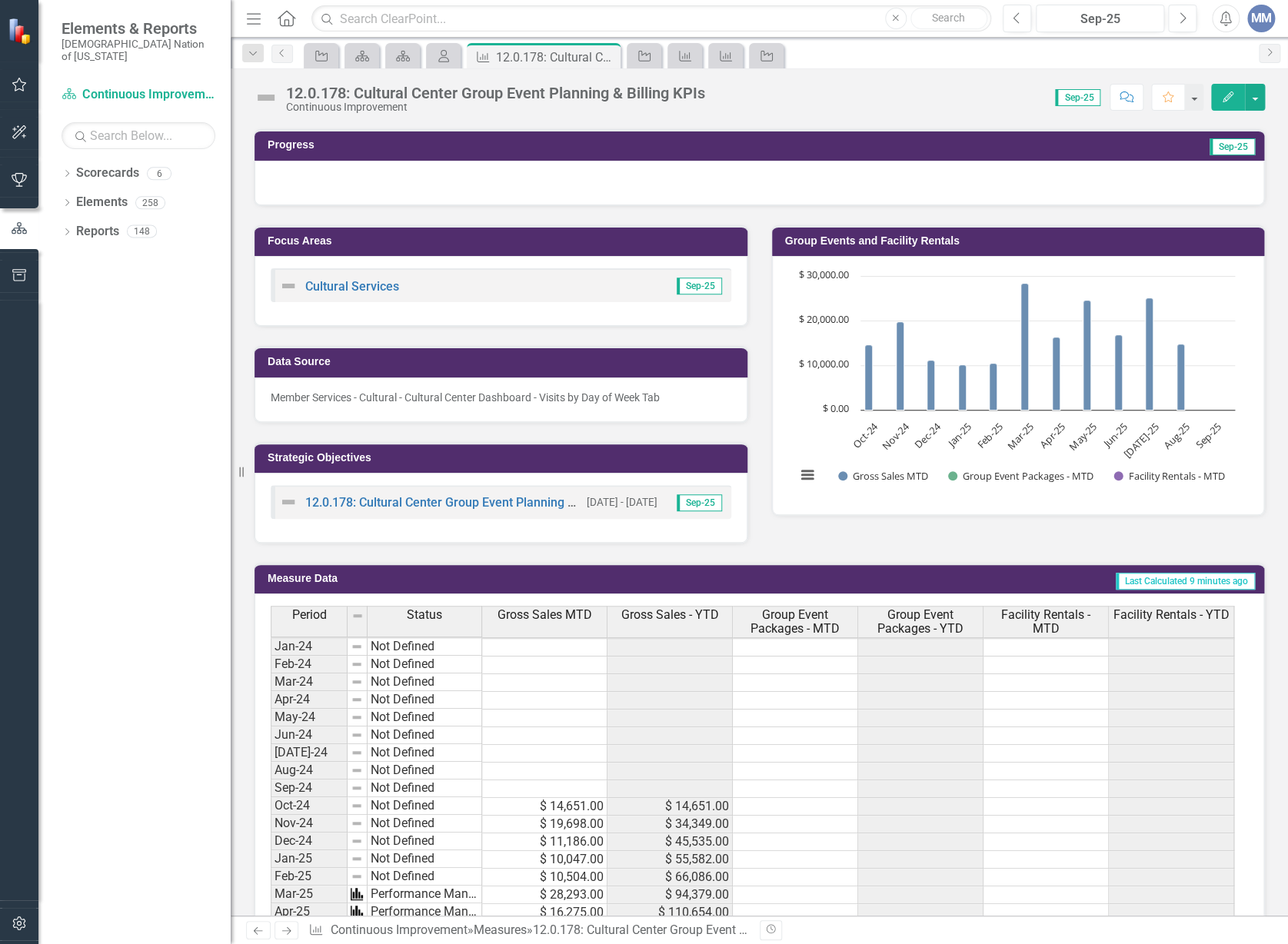
scroll to position [768, 0]
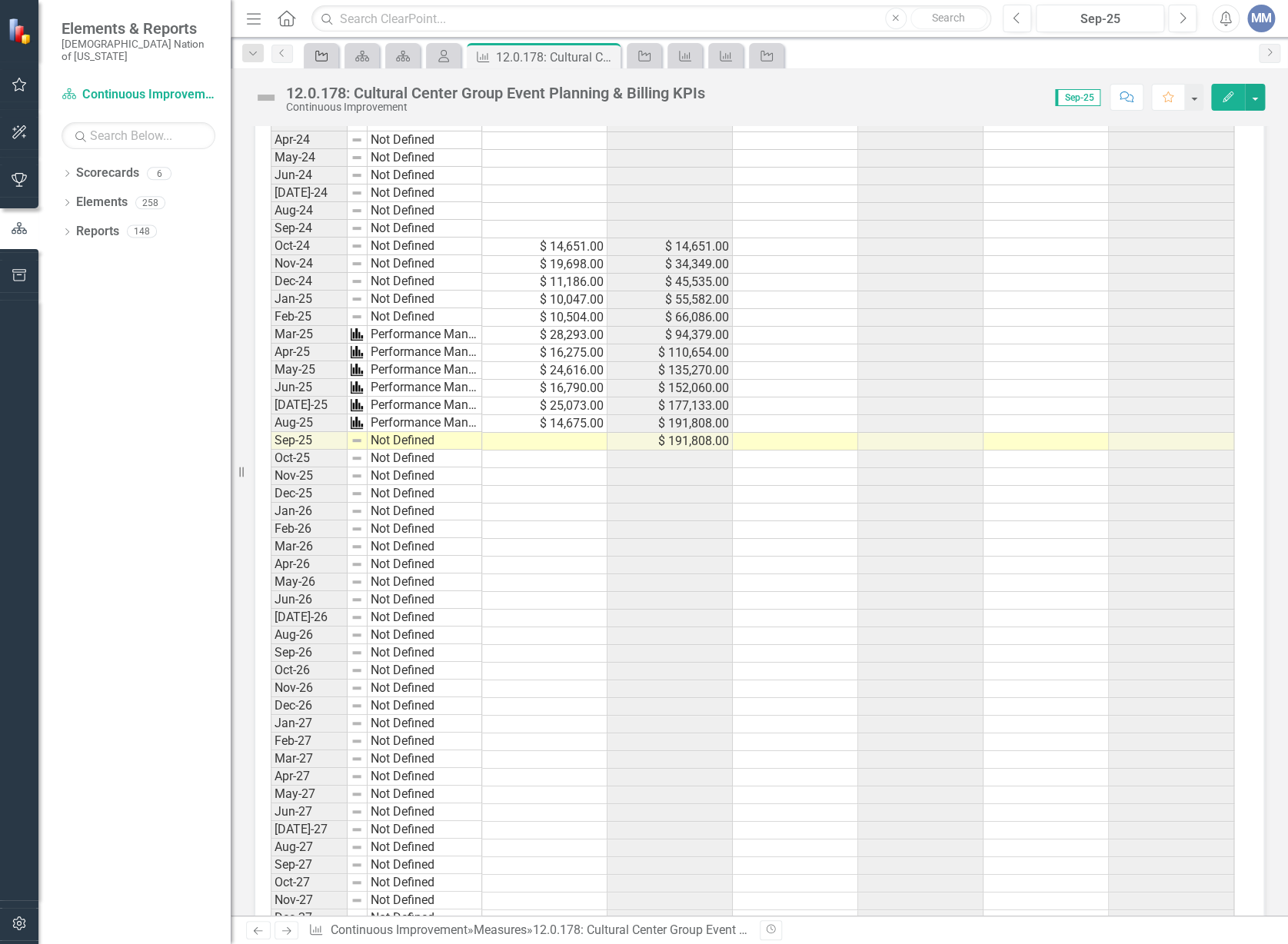
click at [320, 58] on icon "Strategic Objective" at bounding box center [321, 56] width 16 height 12
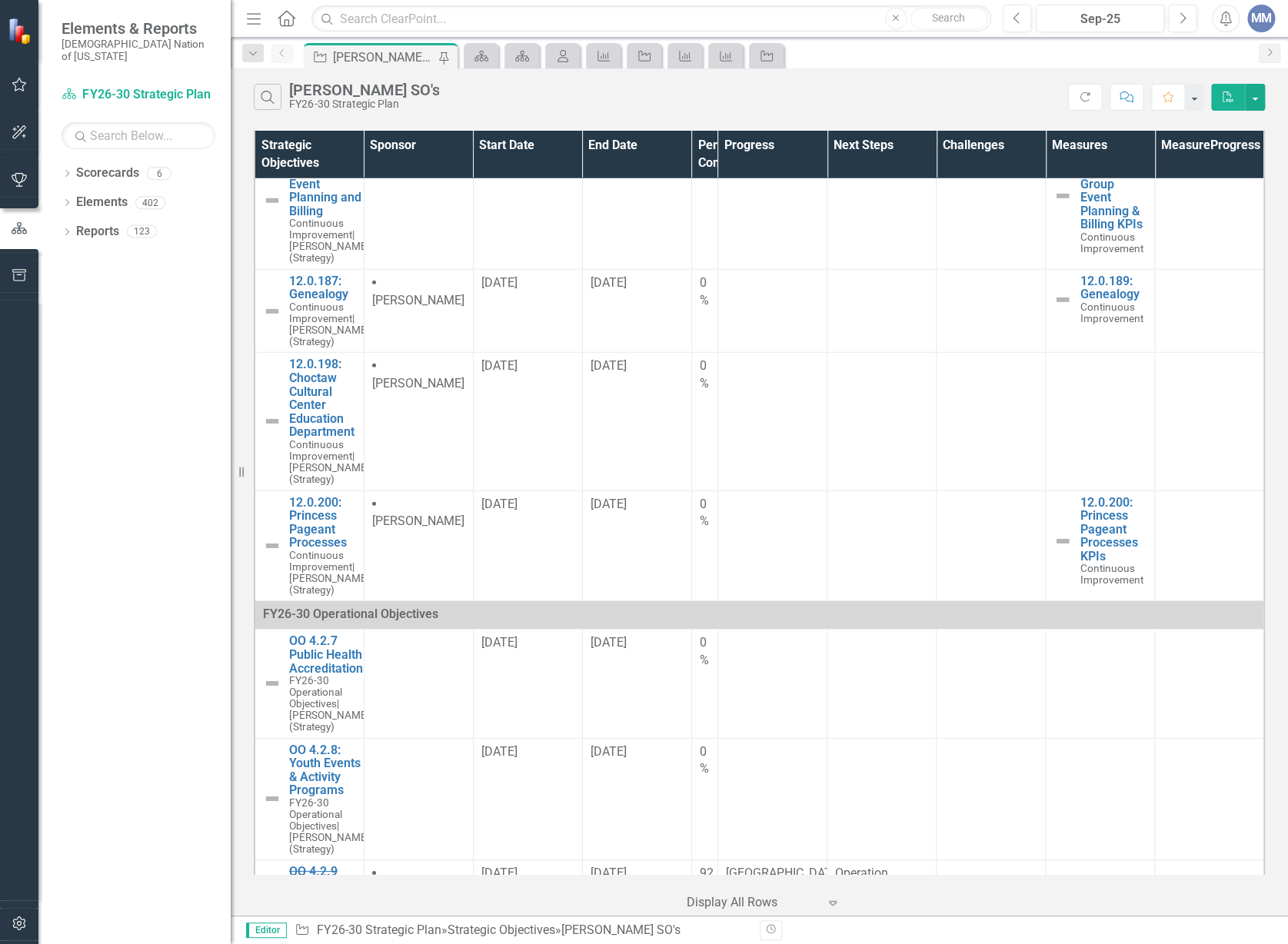
scroll to position [1886, 0]
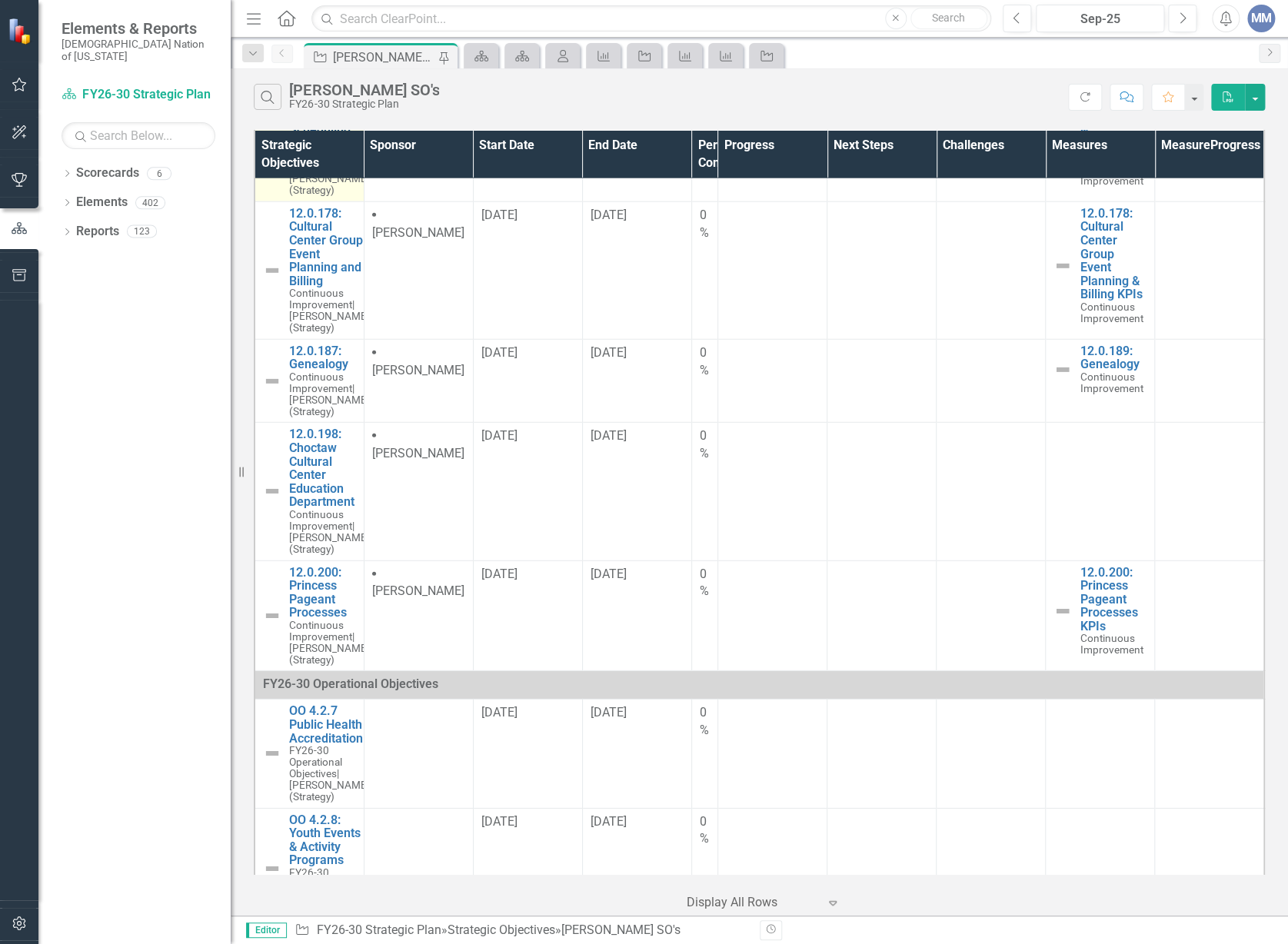
click at [331, 150] on link "12.0.105: Centralized Call Center & Scheduling (Health)" at bounding box center [329, 116] width 80 height 67
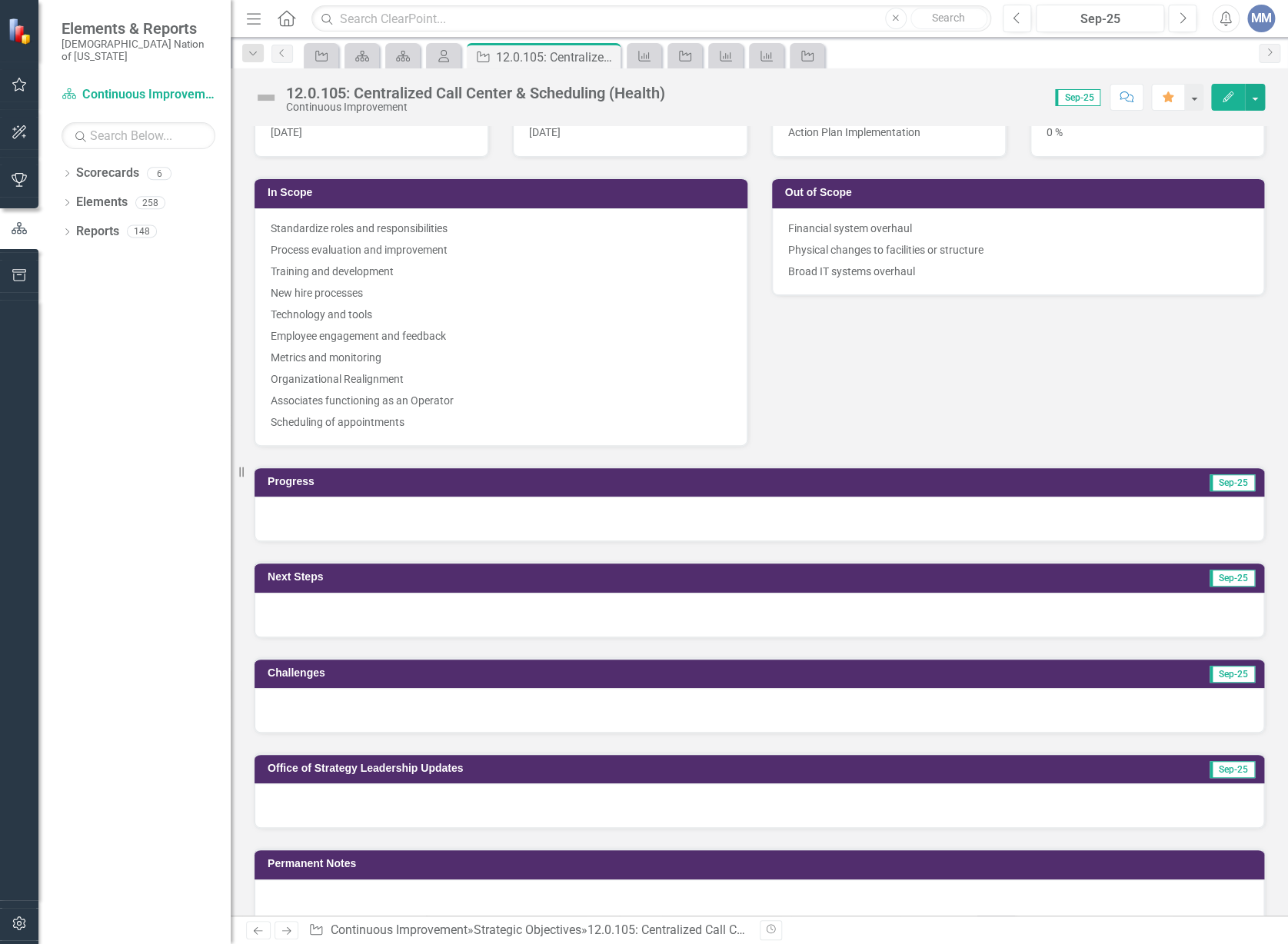
scroll to position [1257, 0]
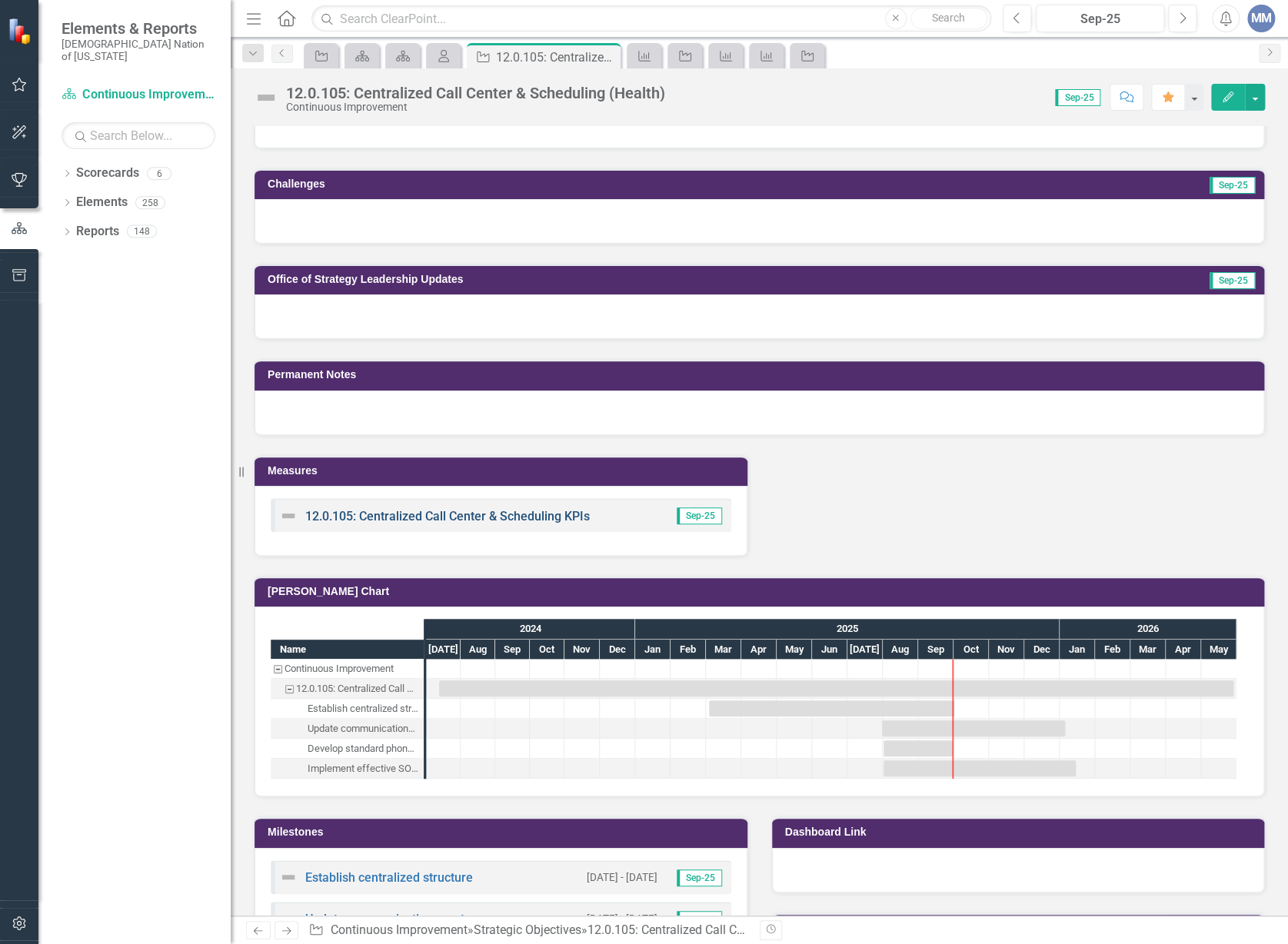
click at [585, 508] on link "12.0.105: Centralized Call Center & Scheduling KPIs" at bounding box center [447, 516] width 285 height 15
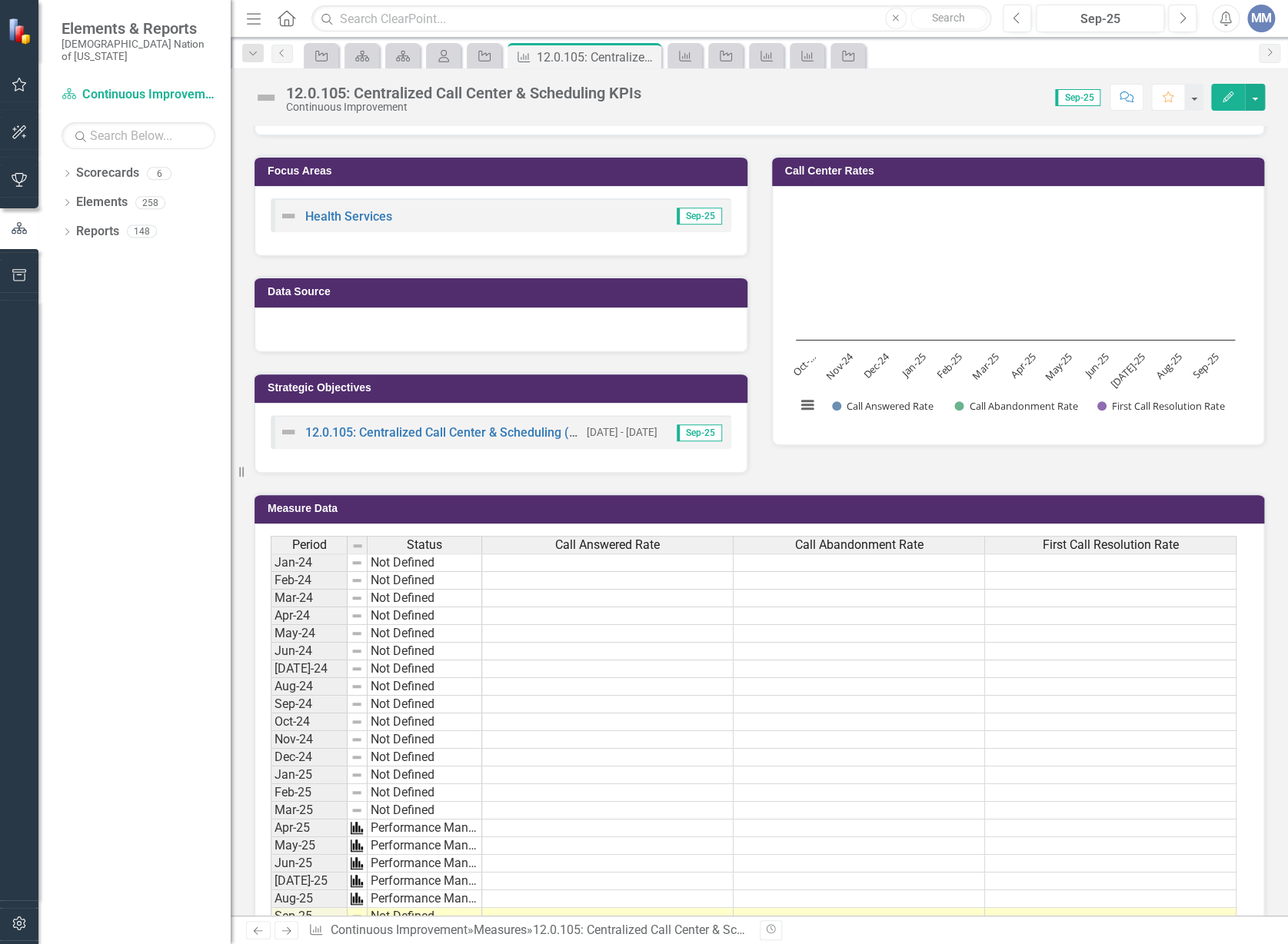
scroll to position [559, 0]
